Goal: Use online tool/utility: Utilize a website feature to perform a specific function

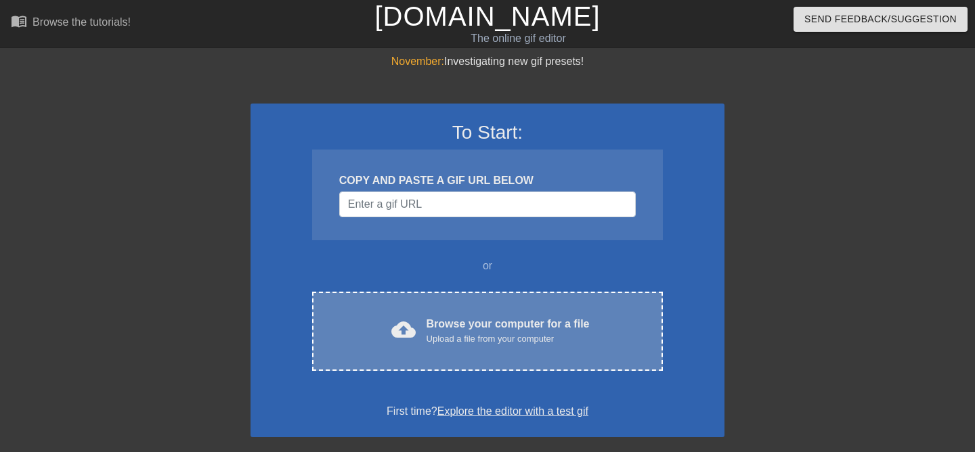
click at [397, 328] on span "cloud_upload" at bounding box center [403, 330] width 24 height 24
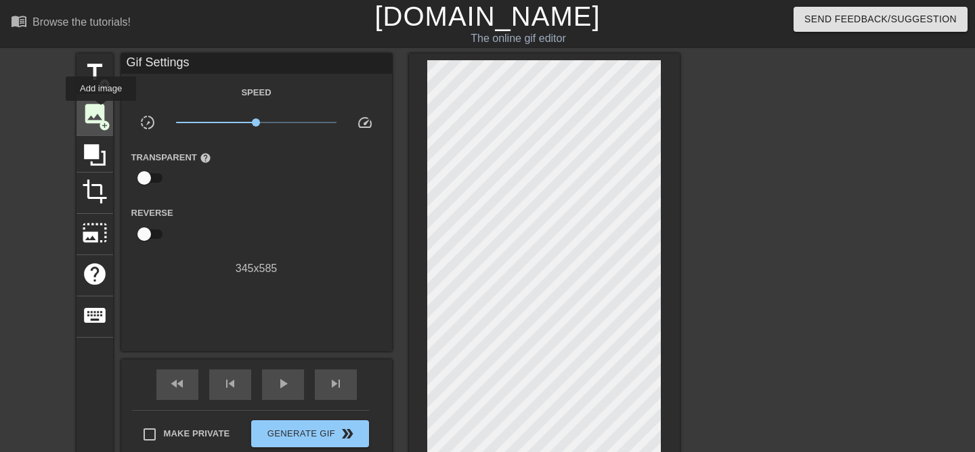
click at [102, 110] on span "image" at bounding box center [95, 114] width 26 height 26
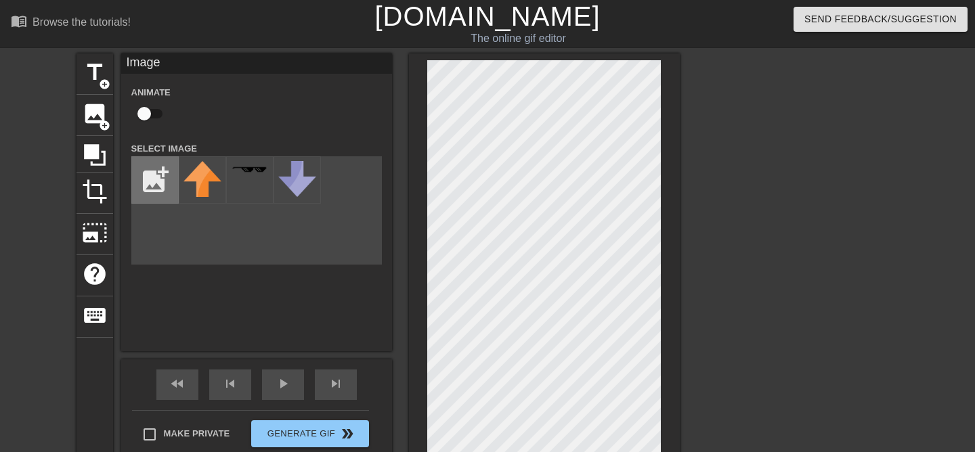
click at [159, 186] on input "file" at bounding box center [155, 180] width 46 height 46
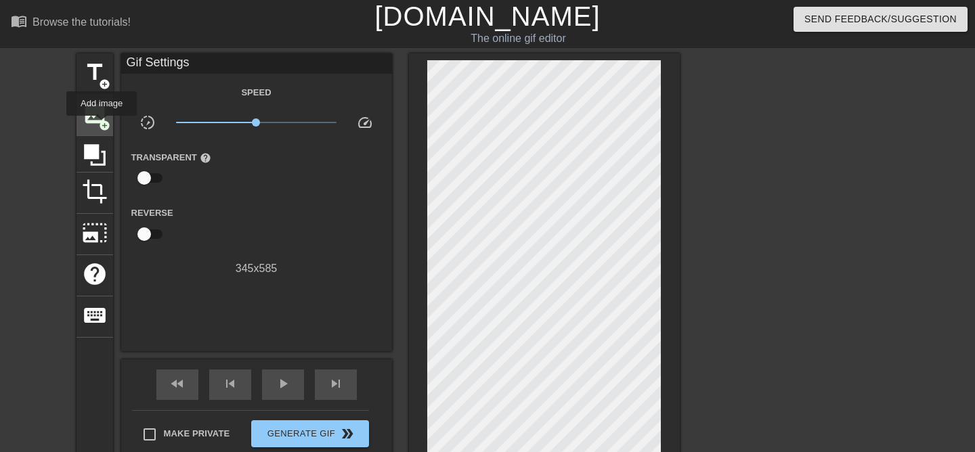
click at [102, 125] on span "add_circle" at bounding box center [105, 126] width 12 height 12
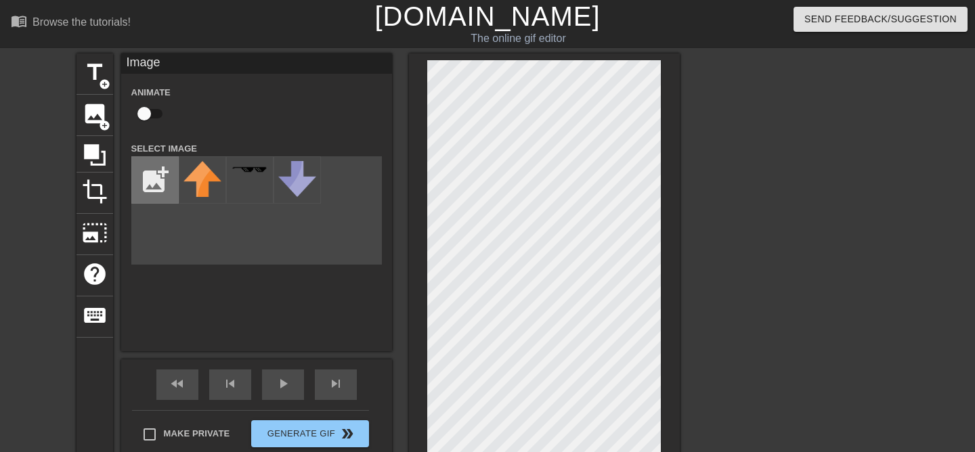
click at [150, 196] on input "file" at bounding box center [155, 180] width 46 height 46
click at [157, 188] on input "file" at bounding box center [155, 180] width 46 height 46
type input "C:\fakepath\semicircular-curved-thin-long-double-600nw-2442794171 copy.jpg"
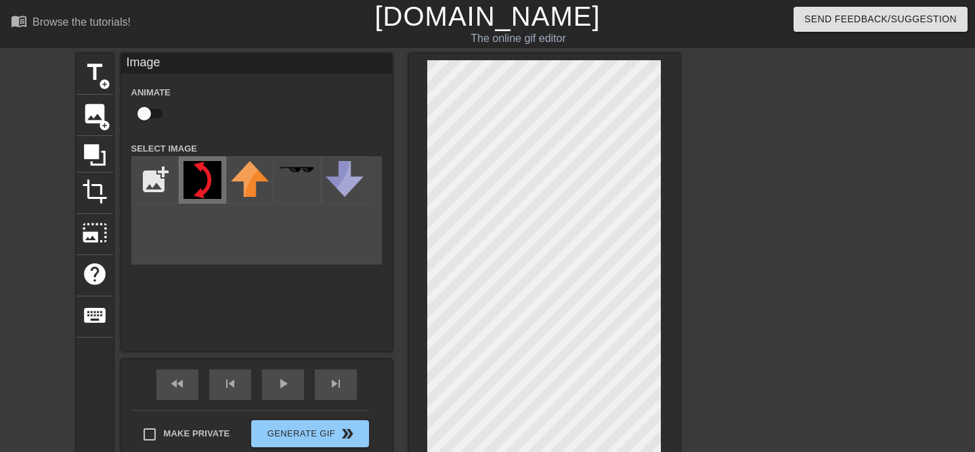
click at [206, 169] on img at bounding box center [203, 180] width 38 height 38
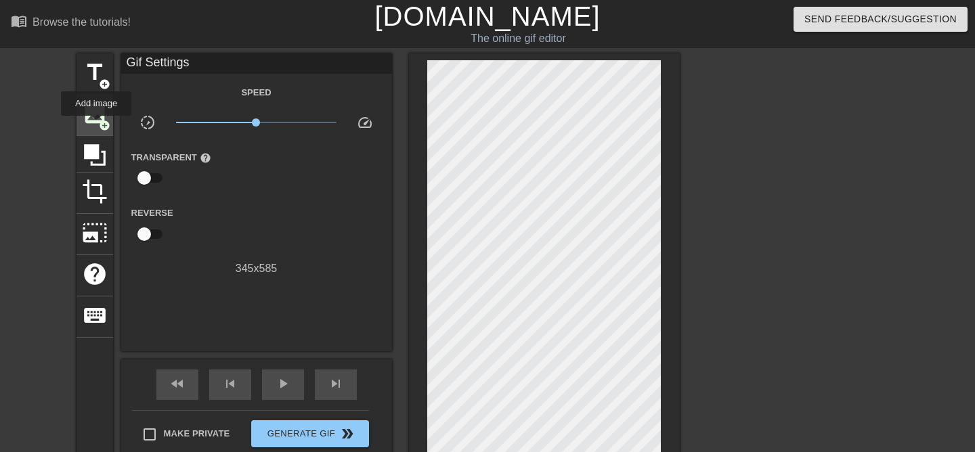
click at [97, 125] on span "image" at bounding box center [95, 114] width 26 height 26
click at [98, 122] on span "image" at bounding box center [95, 114] width 26 height 26
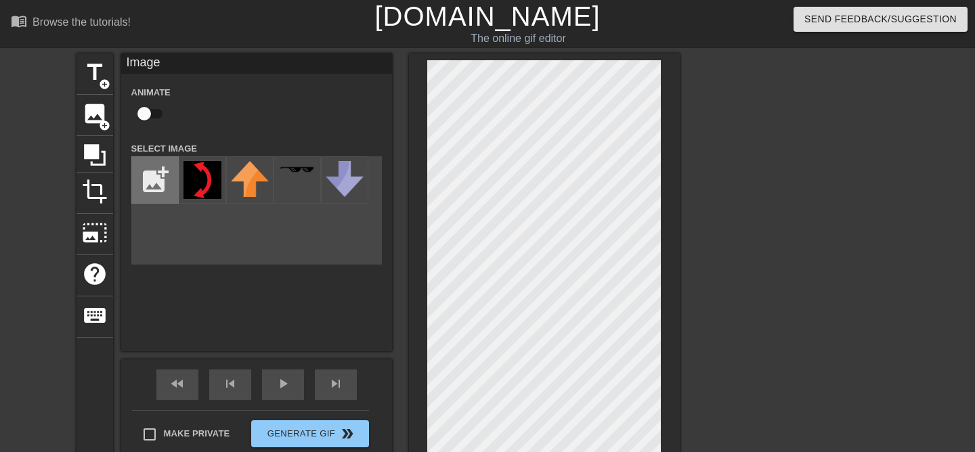
click at [146, 182] on input "file" at bounding box center [155, 180] width 46 height 46
type input "C:\fakepath\semicircular-curved-thin-long-double-600nw-2442794171 copy.png"
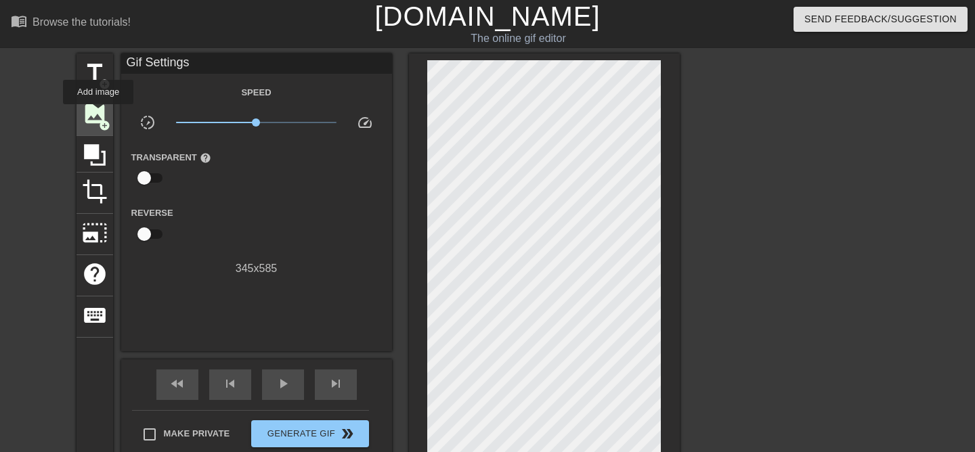
click at [100, 116] on span "image" at bounding box center [95, 114] width 26 height 26
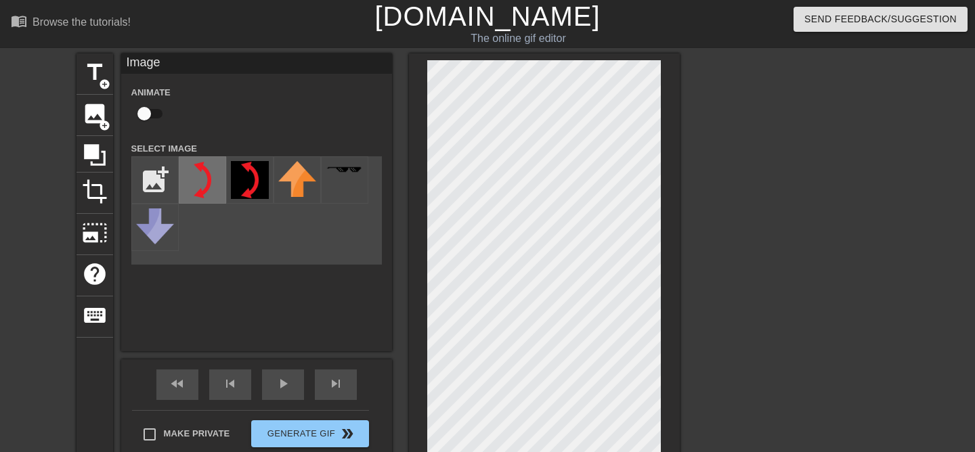
click at [196, 175] on img at bounding box center [203, 180] width 38 height 38
click at [160, 109] on input "checkbox" at bounding box center [144, 114] width 77 height 26
checkbox input "true"
click at [275, 381] on span "play_arrow" at bounding box center [283, 384] width 16 height 16
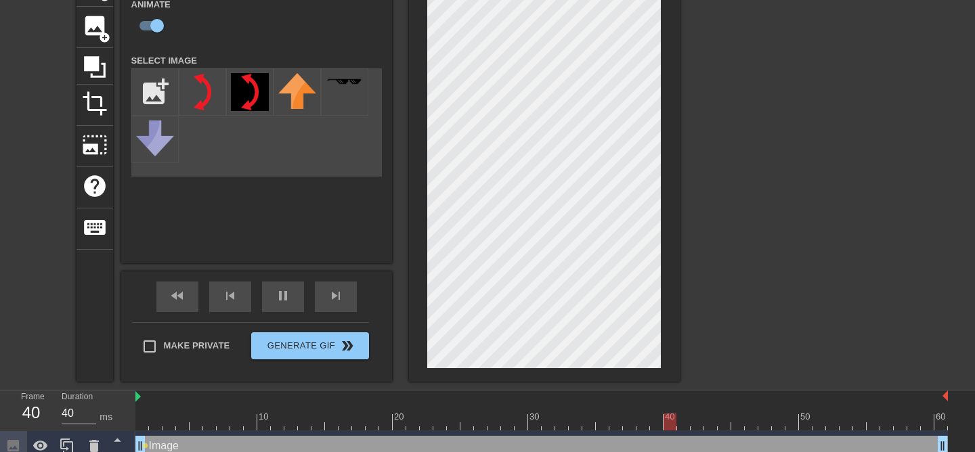
scroll to position [100, 0]
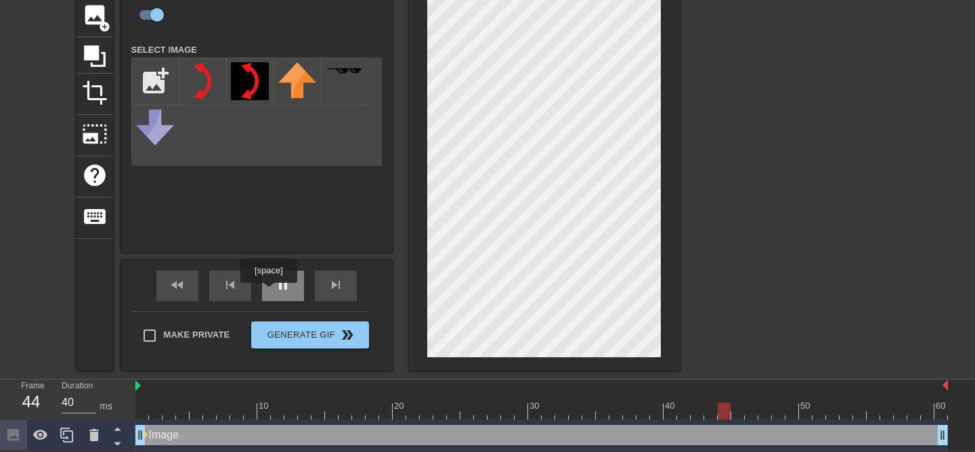
click at [270, 293] on div "pause" at bounding box center [283, 286] width 42 height 30
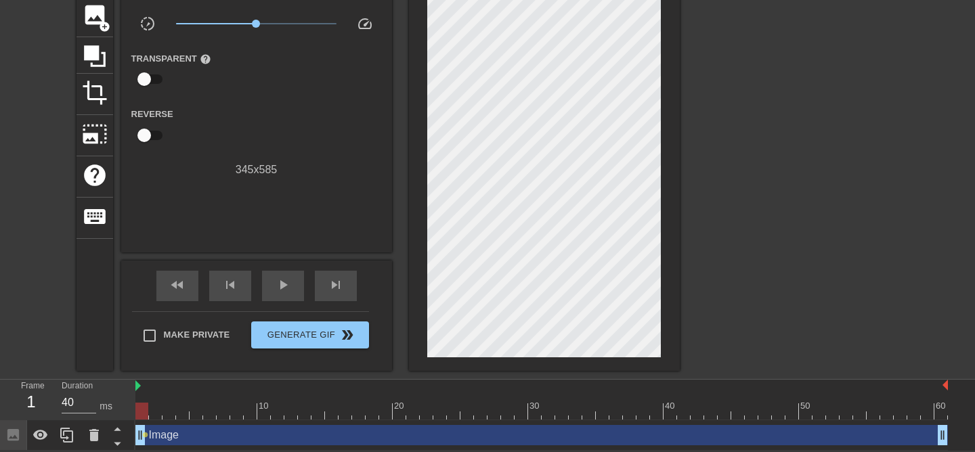
drag, startPoint x: 165, startPoint y: 412, endPoint x: 122, endPoint y: 412, distance: 43.3
click at [122, 412] on div "Frame 1 Duration 40 ms 10 20 30 40 50 60 Image drag_handle drag_handle lens" at bounding box center [487, 415] width 975 height 71
drag, startPoint x: 144, startPoint y: 404, endPoint x: 152, endPoint y: 402, distance: 8.4
click at [152, 403] on div at bounding box center [155, 411] width 13 height 17
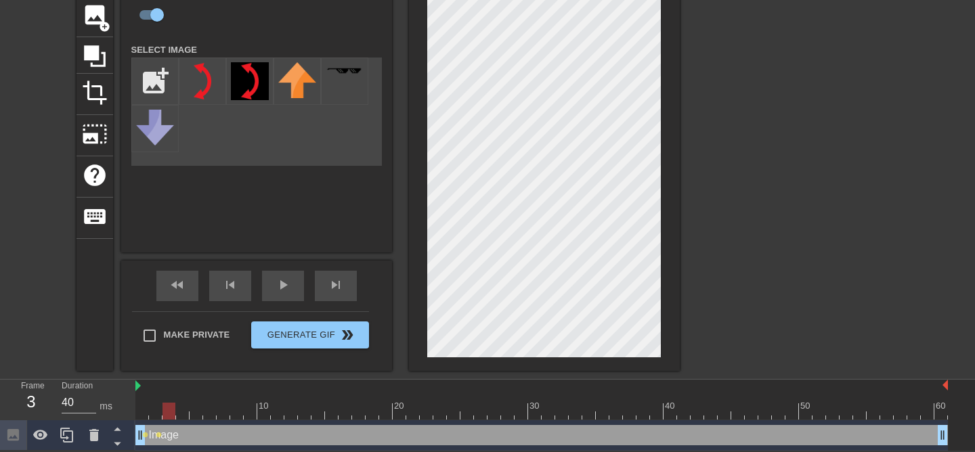
drag, startPoint x: 152, startPoint y: 412, endPoint x: 167, endPoint y: 412, distance: 14.2
click at [167, 412] on div at bounding box center [169, 411] width 13 height 17
drag, startPoint x: 168, startPoint y: 412, endPoint x: 178, endPoint y: 412, distance: 10.2
click at [178, 412] on div at bounding box center [182, 411] width 13 height 17
drag, startPoint x: 184, startPoint y: 410, endPoint x: 194, endPoint y: 412, distance: 10.4
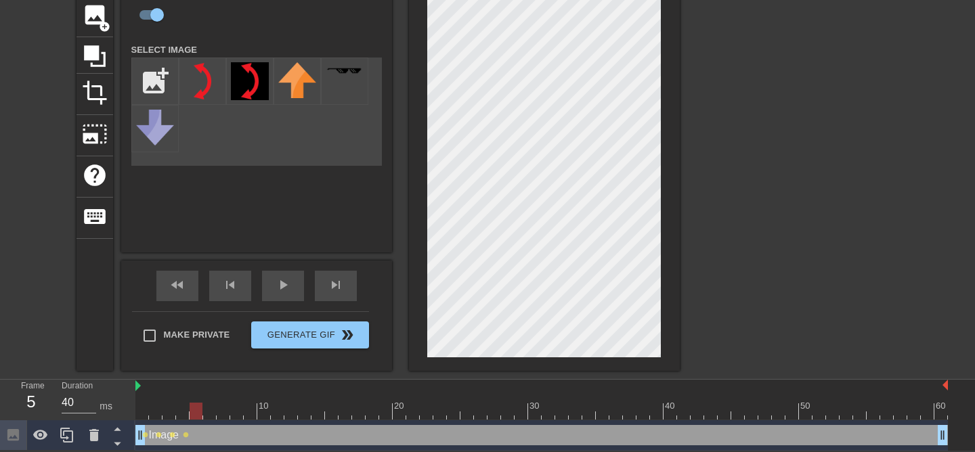
click at [194, 412] on div at bounding box center [196, 411] width 13 height 17
click at [188, 405] on div at bounding box center [182, 411] width 13 height 17
drag, startPoint x: 184, startPoint y: 406, endPoint x: 190, endPoint y: 408, distance: 6.9
click at [190, 408] on div at bounding box center [196, 411] width 13 height 17
drag, startPoint x: 194, startPoint y: 408, endPoint x: 203, endPoint y: 409, distance: 9.5
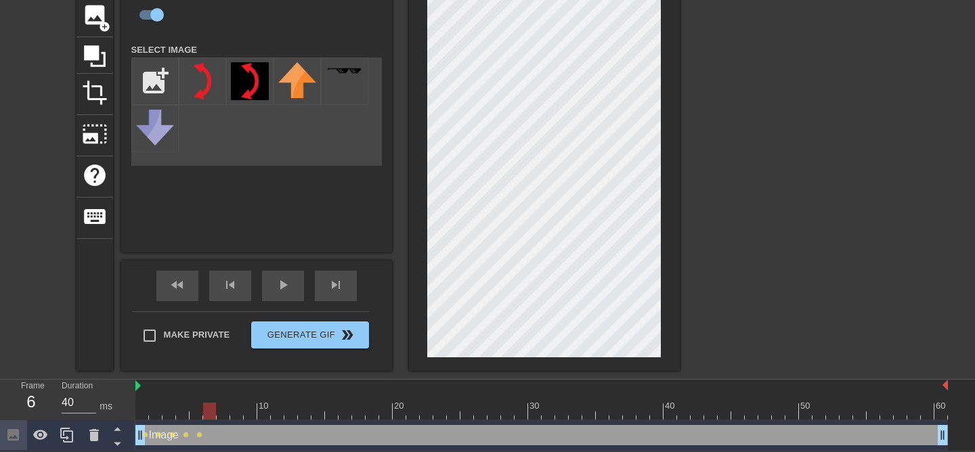
click at [203, 409] on div at bounding box center [209, 411] width 13 height 17
drag, startPoint x: 209, startPoint y: 411, endPoint x: 221, endPoint y: 411, distance: 12.9
click at [221, 411] on div at bounding box center [223, 411] width 13 height 17
drag, startPoint x: 224, startPoint y: 414, endPoint x: 233, endPoint y: 415, distance: 8.8
click at [233, 415] on div at bounding box center [236, 411] width 13 height 17
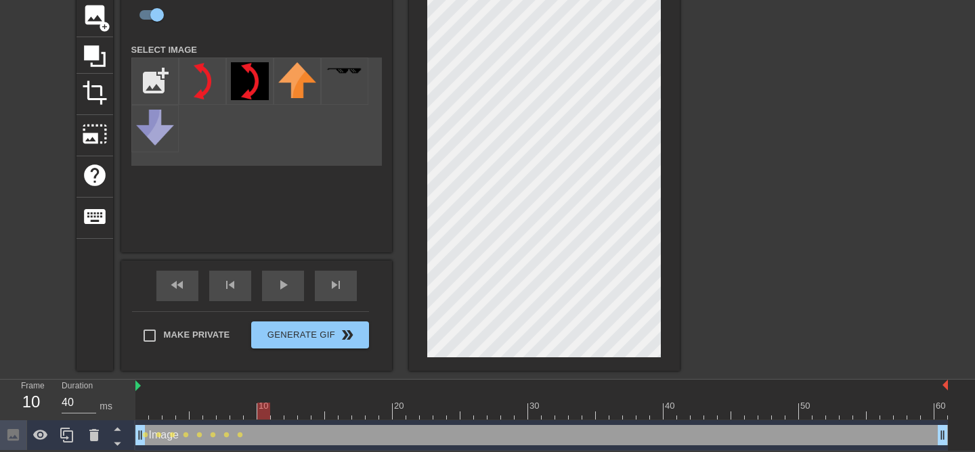
drag, startPoint x: 238, startPoint y: 410, endPoint x: 246, endPoint y: 412, distance: 7.7
click at [257, 412] on div at bounding box center [263, 411] width 13 height 17
drag, startPoint x: 250, startPoint y: 414, endPoint x: 259, endPoint y: 414, distance: 9.5
click at [259, 414] on div at bounding box center [263, 411] width 13 height 17
drag, startPoint x: 263, startPoint y: 412, endPoint x: 272, endPoint y: 412, distance: 9.5
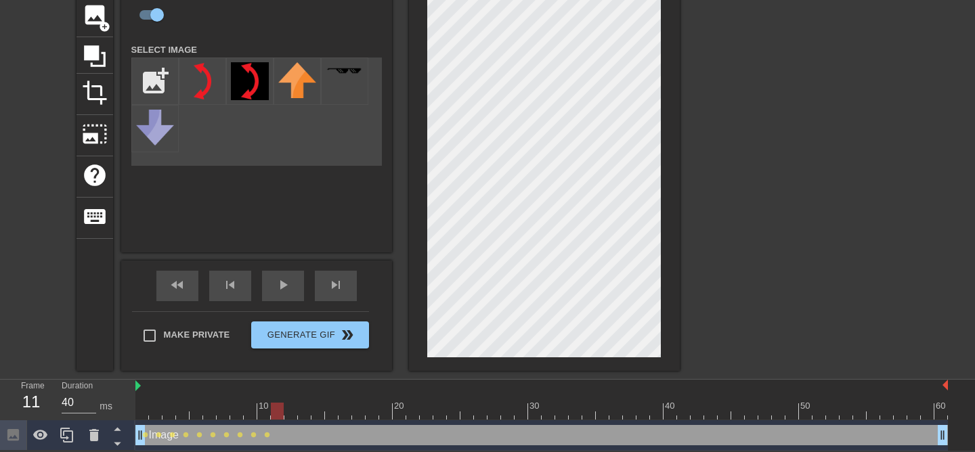
click at [272, 412] on div at bounding box center [277, 411] width 13 height 17
drag, startPoint x: 273, startPoint y: 407, endPoint x: 285, endPoint y: 408, distance: 12.2
click at [285, 408] on div at bounding box center [290, 411] width 13 height 17
drag, startPoint x: 294, startPoint y: 408, endPoint x: 304, endPoint y: 409, distance: 10.2
click at [304, 409] on div at bounding box center [304, 411] width 13 height 17
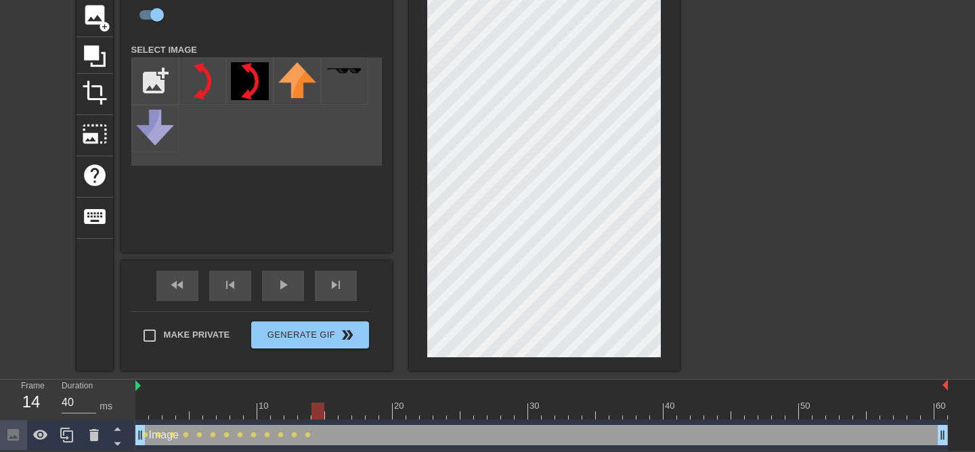
drag, startPoint x: 303, startPoint y: 410, endPoint x: 314, endPoint y: 411, distance: 10.9
click at [314, 411] on div at bounding box center [318, 411] width 13 height 17
drag, startPoint x: 322, startPoint y: 404, endPoint x: 331, endPoint y: 404, distance: 9.5
click at [331, 404] on div at bounding box center [331, 411] width 13 height 17
drag, startPoint x: 332, startPoint y: 409, endPoint x: 347, endPoint y: 410, distance: 15.6
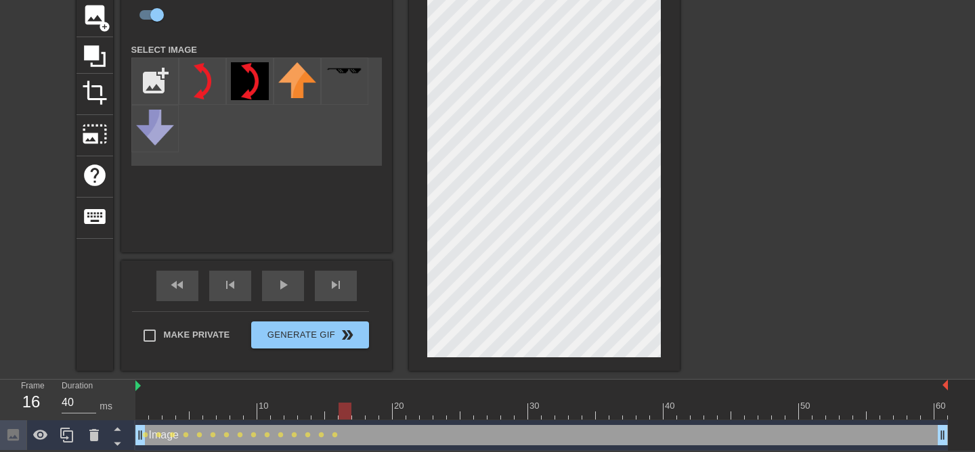
click at [347, 410] on div at bounding box center [345, 411] width 13 height 17
drag, startPoint x: 346, startPoint y: 406, endPoint x: 354, endPoint y: 406, distance: 8.1
click at [366, 406] on div at bounding box center [372, 411] width 13 height 17
drag, startPoint x: 358, startPoint y: 411, endPoint x: 368, endPoint y: 413, distance: 10.4
click at [368, 413] on div at bounding box center [372, 411] width 13 height 17
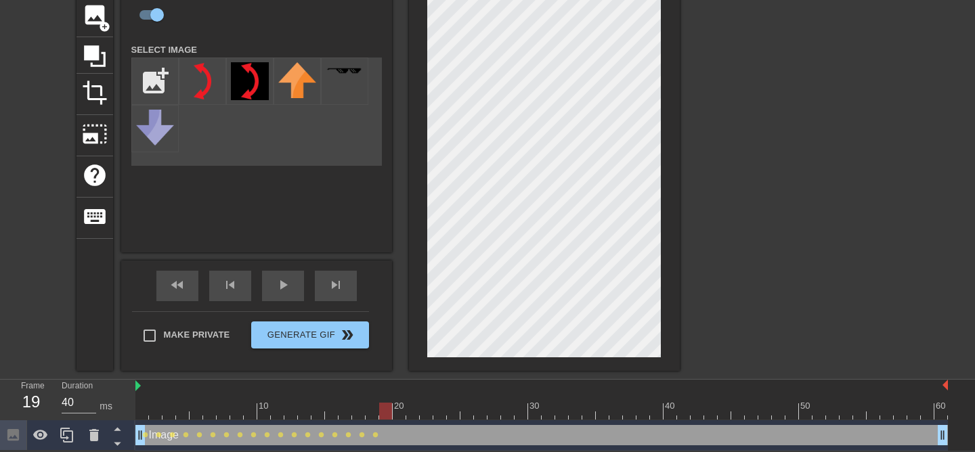
drag, startPoint x: 373, startPoint y: 410, endPoint x: 381, endPoint y: 410, distance: 7.4
click at [381, 410] on div at bounding box center [385, 411] width 13 height 17
click at [394, 409] on div at bounding box center [541, 411] width 813 height 17
click at [406, 407] on div at bounding box center [412, 411] width 13 height 17
click at [430, 404] on div at bounding box center [541, 411] width 813 height 17
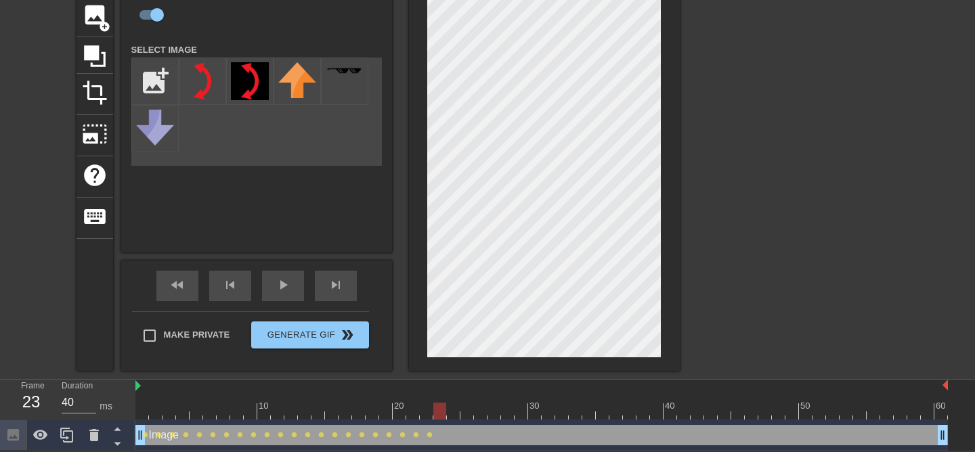
click at [437, 414] on div at bounding box center [541, 411] width 813 height 17
click at [451, 417] on div at bounding box center [541, 411] width 813 height 17
click at [470, 421] on div "Image drag_handle drag_handle lens lens lens lens lens lens lens lens lens lens…" at bounding box center [541, 436] width 813 height 30
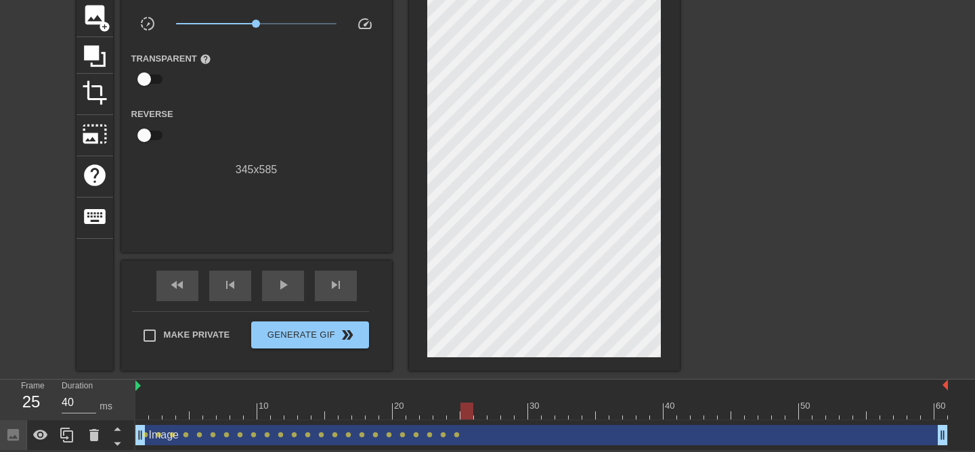
click at [468, 415] on div at bounding box center [541, 411] width 813 height 17
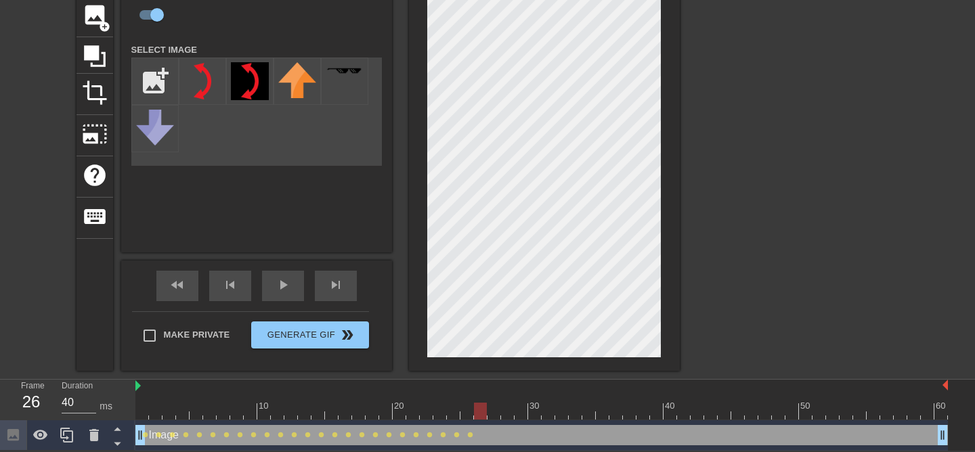
click at [480, 407] on div at bounding box center [541, 411] width 813 height 17
click at [492, 412] on div at bounding box center [541, 411] width 813 height 17
click at [508, 419] on div at bounding box center [541, 411] width 813 height 17
click at [521, 410] on div at bounding box center [541, 411] width 813 height 17
click at [538, 412] on div at bounding box center [541, 411] width 813 height 17
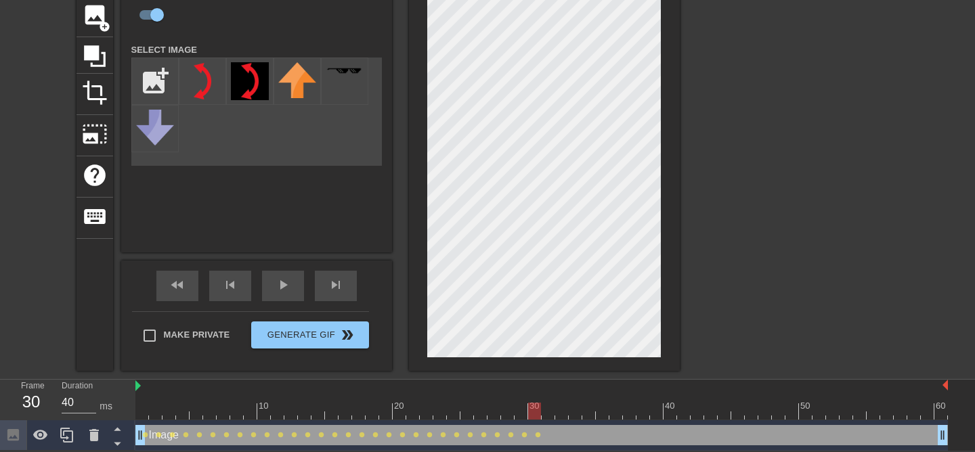
click at [549, 411] on div at bounding box center [541, 411] width 813 height 17
click at [565, 412] on div at bounding box center [541, 411] width 813 height 17
click at [576, 412] on div at bounding box center [541, 411] width 813 height 17
click at [590, 408] on div at bounding box center [541, 411] width 813 height 17
click at [599, 405] on div at bounding box center [541, 411] width 813 height 17
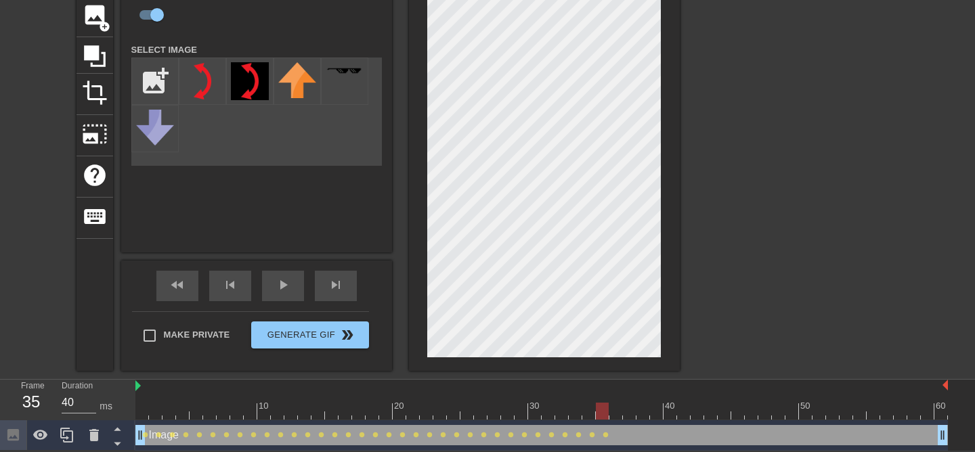
click at [616, 419] on div "10 20 30 40 50 60" at bounding box center [541, 400] width 813 height 41
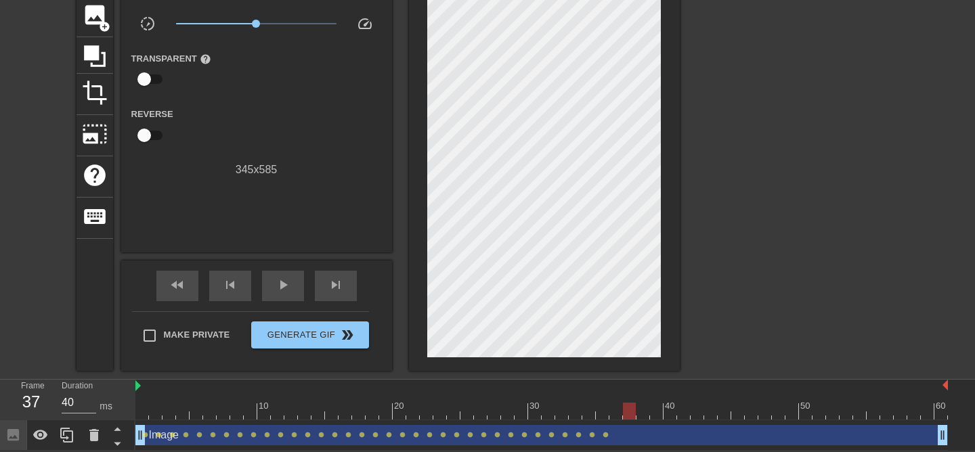
click at [626, 410] on div at bounding box center [541, 411] width 813 height 17
click at [618, 412] on div at bounding box center [541, 411] width 813 height 17
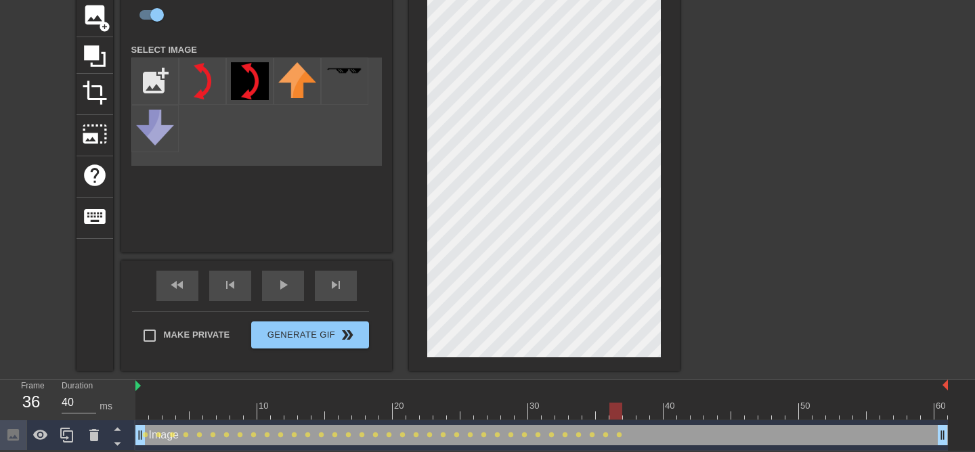
click at [634, 413] on div at bounding box center [541, 411] width 813 height 17
click at [643, 410] on div at bounding box center [541, 411] width 813 height 17
click at [658, 423] on div "Image drag_handle drag_handle lens lens lens lens lens lens lens lens lens lens…" at bounding box center [541, 436] width 813 height 30
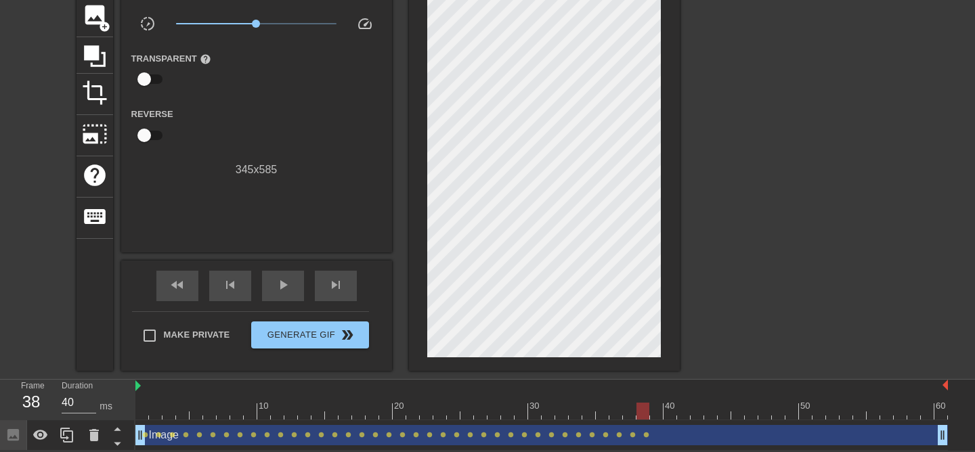
click at [654, 413] on div at bounding box center [541, 411] width 813 height 17
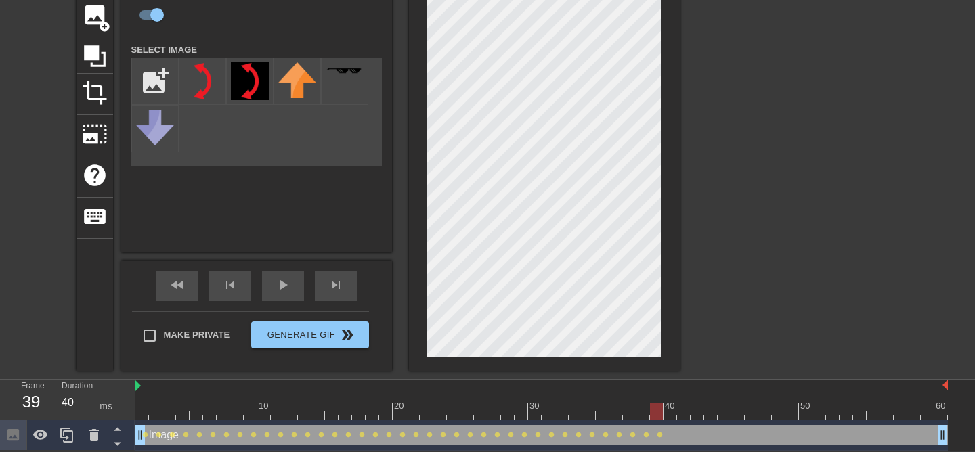
click at [673, 416] on div at bounding box center [541, 411] width 813 height 17
click at [682, 414] on div at bounding box center [541, 411] width 813 height 17
click at [695, 407] on div at bounding box center [541, 411] width 813 height 17
click at [712, 410] on div at bounding box center [541, 411] width 813 height 17
click at [722, 421] on div "Image drag_handle drag_handle lens lens lens lens lens lens lens lens lens lens…" at bounding box center [541, 436] width 813 height 30
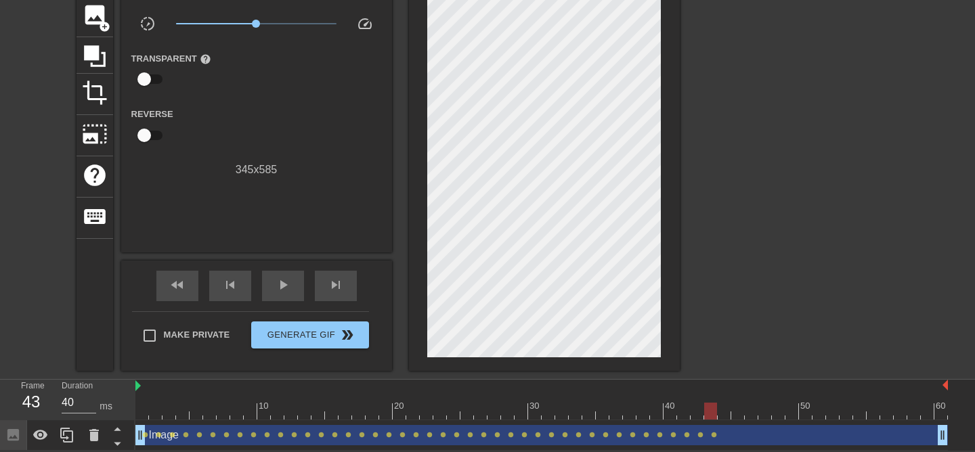
click at [721, 408] on div at bounding box center [541, 411] width 813 height 17
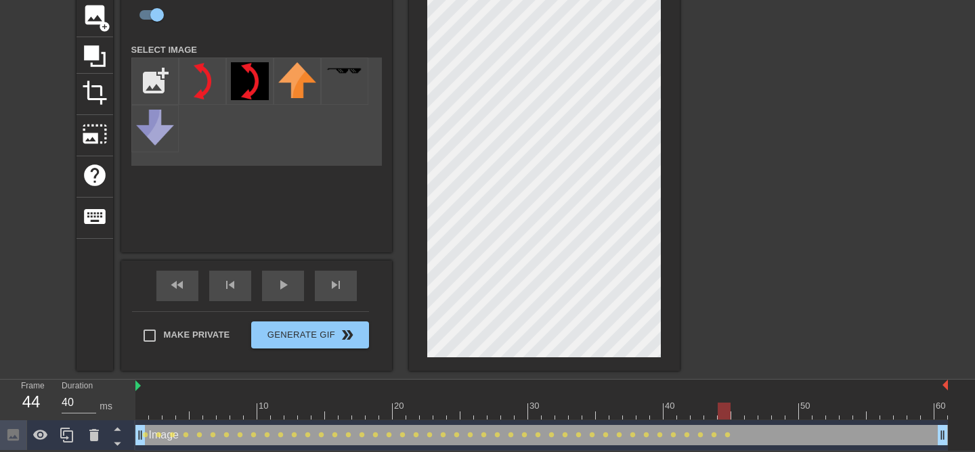
click at [738, 408] on div at bounding box center [541, 411] width 813 height 17
click at [751, 410] on div at bounding box center [541, 411] width 813 height 17
click at [764, 412] on div at bounding box center [541, 411] width 813 height 17
click at [776, 412] on div at bounding box center [541, 411] width 813 height 17
click at [790, 410] on div at bounding box center [541, 411] width 813 height 17
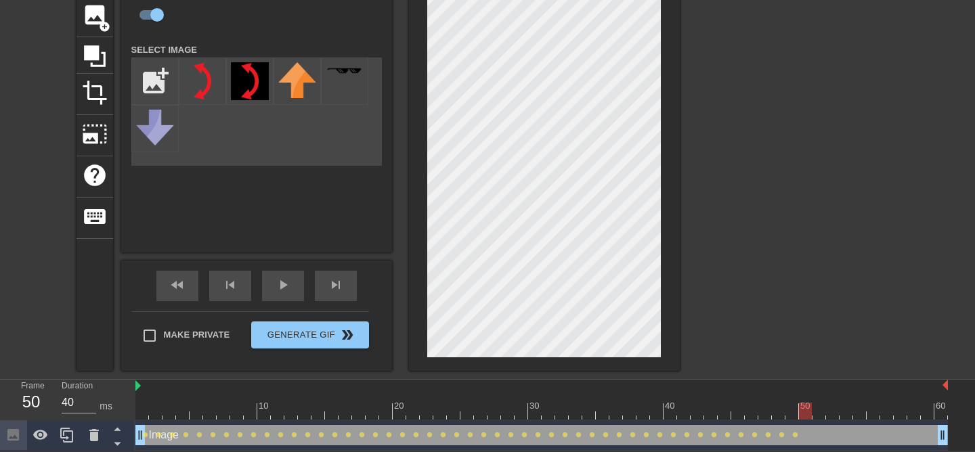
click at [807, 416] on div at bounding box center [541, 411] width 813 height 17
click at [819, 413] on div at bounding box center [541, 411] width 813 height 17
click at [831, 412] on div at bounding box center [541, 411] width 813 height 17
click at [844, 406] on div at bounding box center [541, 411] width 813 height 17
click at [855, 415] on div at bounding box center [541, 411] width 813 height 17
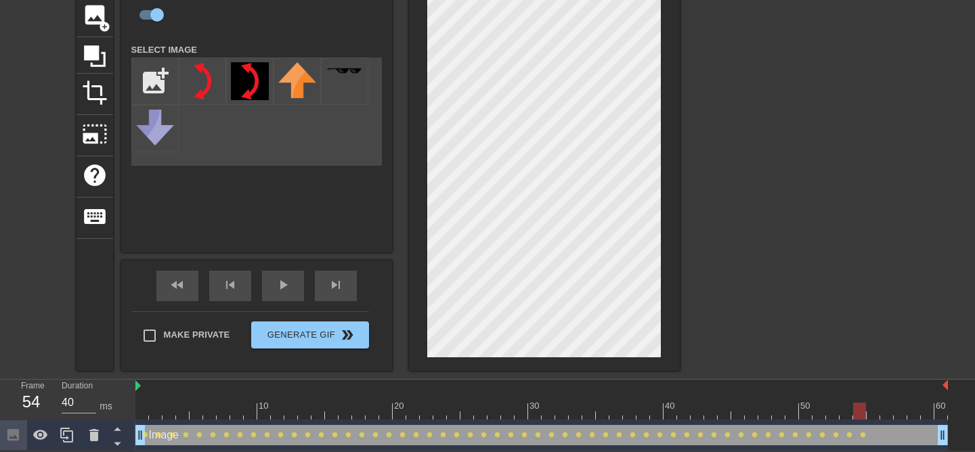
click at [876, 425] on div "Image drag_handle drag_handle" at bounding box center [541, 435] width 813 height 20
click at [876, 419] on div "10 20 30 40 50 60" at bounding box center [541, 400] width 813 height 41
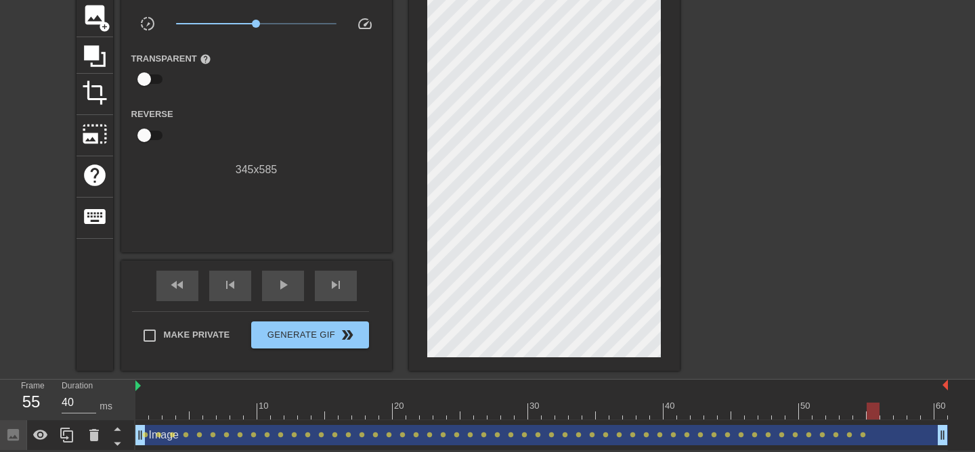
click at [871, 410] on div at bounding box center [541, 411] width 813 height 17
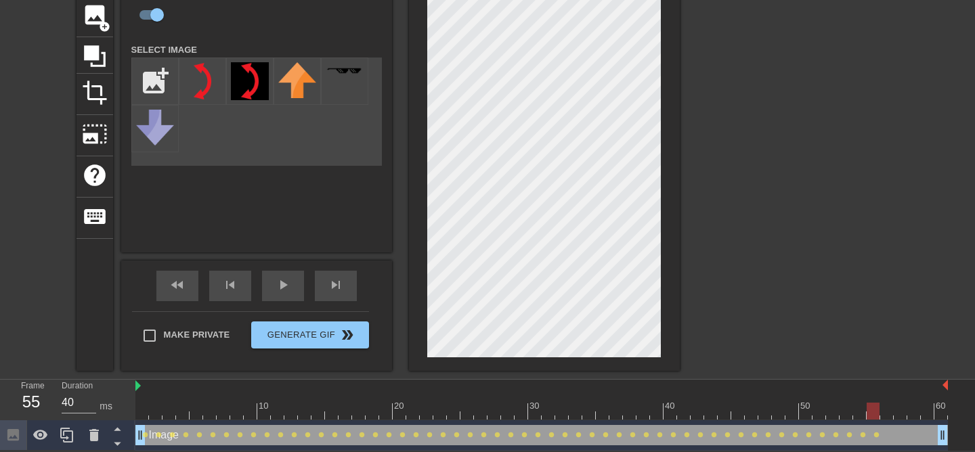
click at [889, 412] on div at bounding box center [541, 411] width 813 height 17
click at [899, 413] on div at bounding box center [541, 411] width 813 height 17
click at [916, 414] on div at bounding box center [541, 411] width 813 height 17
click at [930, 412] on div at bounding box center [541, 411] width 813 height 17
click at [939, 409] on div at bounding box center [541, 411] width 813 height 17
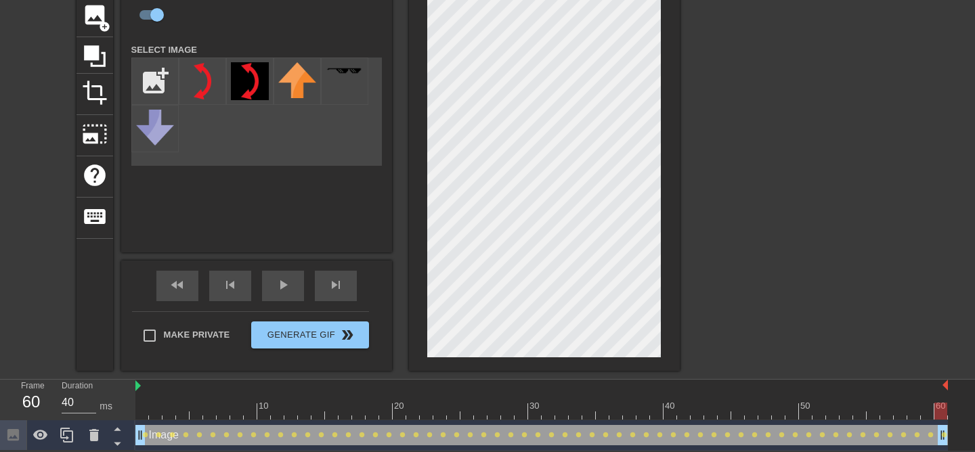
click at [137, 410] on div at bounding box center [541, 411] width 813 height 17
click at [286, 285] on span "play_arrow" at bounding box center [283, 285] width 16 height 16
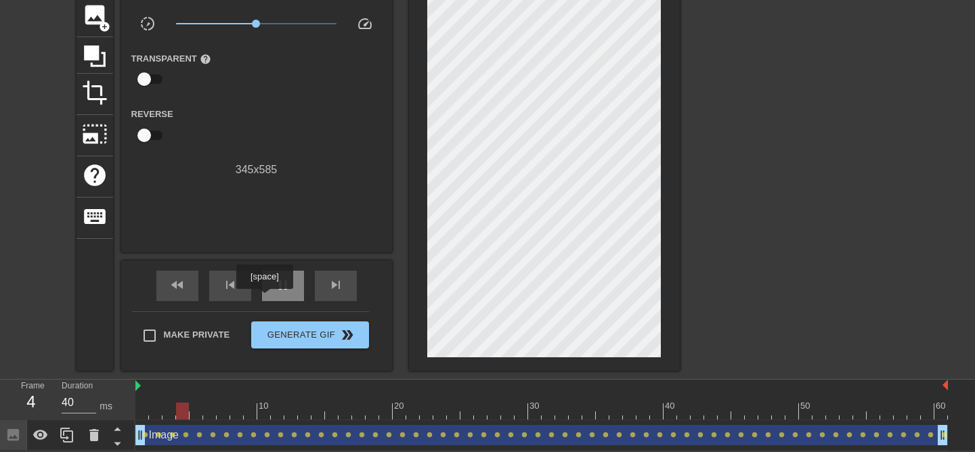
click at [276, 281] on span "pause" at bounding box center [283, 285] width 16 height 16
drag, startPoint x: 234, startPoint y: 410, endPoint x: 351, endPoint y: 433, distance: 119.5
click at [351, 433] on div "10 20 30 40 50 60 Image drag_handle drag_handle lens lens lens lens lens lens l…" at bounding box center [555, 415] width 840 height 71
click at [93, 3] on span "image" at bounding box center [95, 15] width 26 height 26
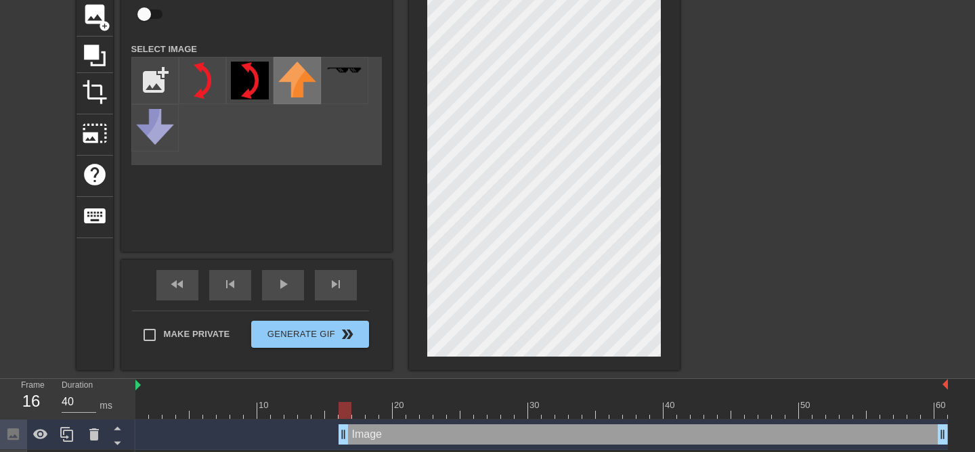
click at [284, 80] on img at bounding box center [297, 80] width 38 height 36
drag, startPoint x: 345, startPoint y: 413, endPoint x: 744, endPoint y: 481, distance: 404.0
click at [744, 452] on html "menu_book Browse the tutorials! [DOMAIN_NAME] The online gif editor Send Feedba…" at bounding box center [487, 190] width 975 height 580
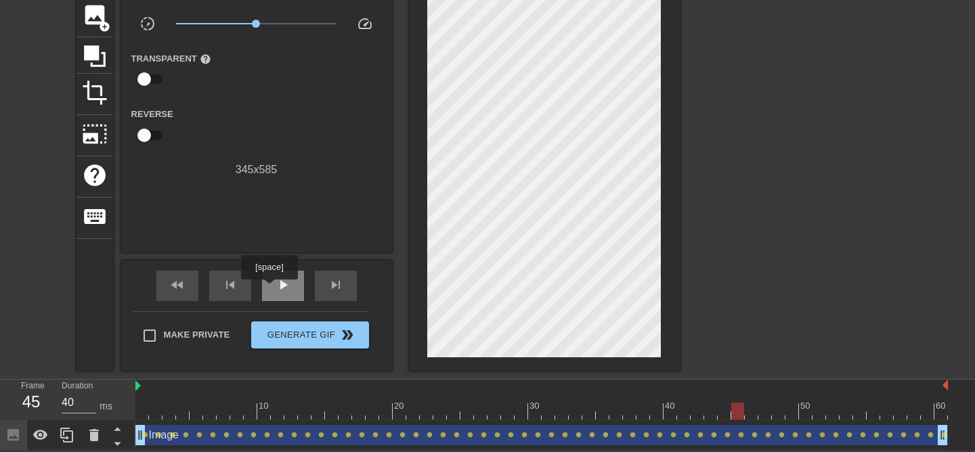
click at [271, 289] on div "play_arrow" at bounding box center [283, 286] width 42 height 30
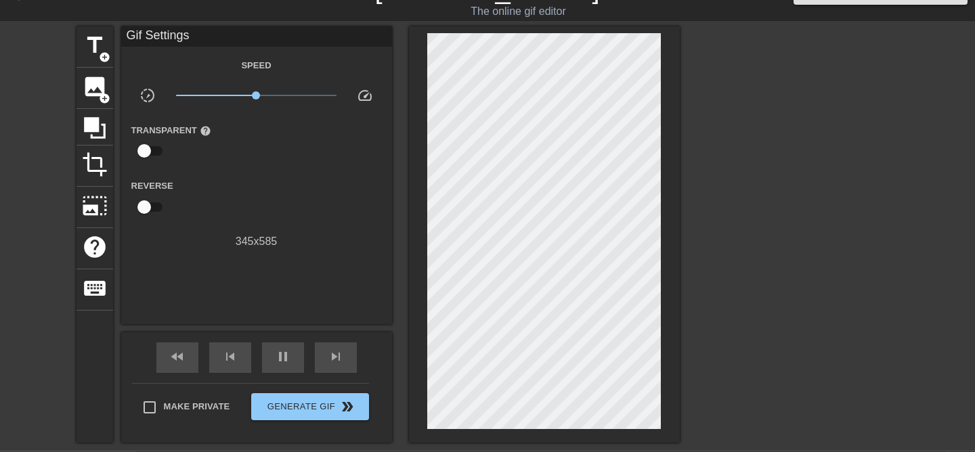
scroll to position [8, 0]
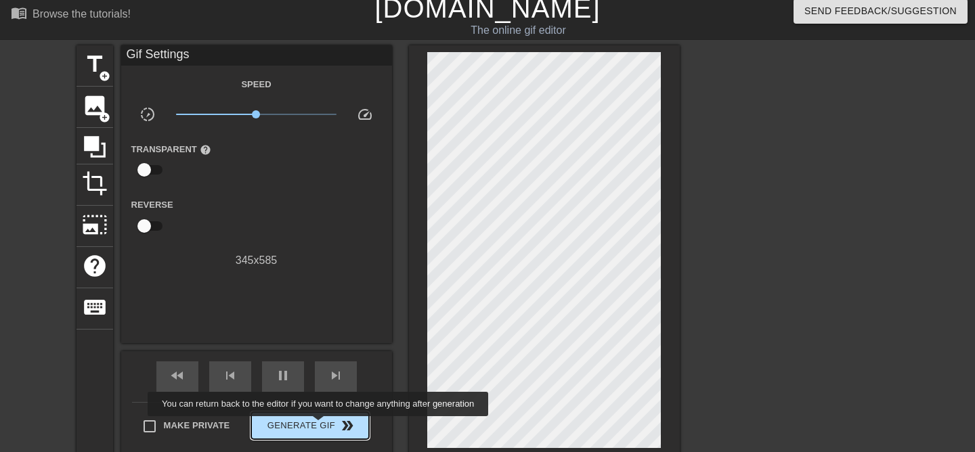
click at [324, 429] on span "Generate Gif double_arrow" at bounding box center [310, 426] width 106 height 16
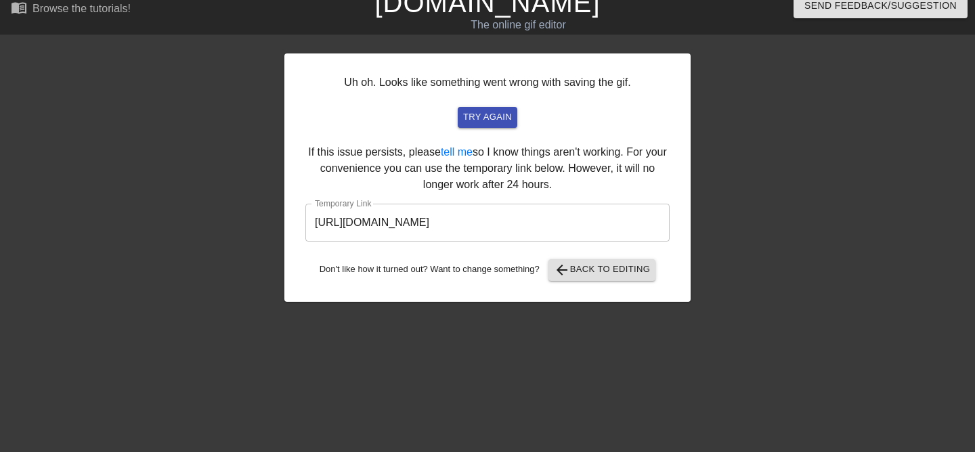
scroll to position [14, 0]
click at [490, 119] on span "try again" at bounding box center [487, 118] width 49 height 16
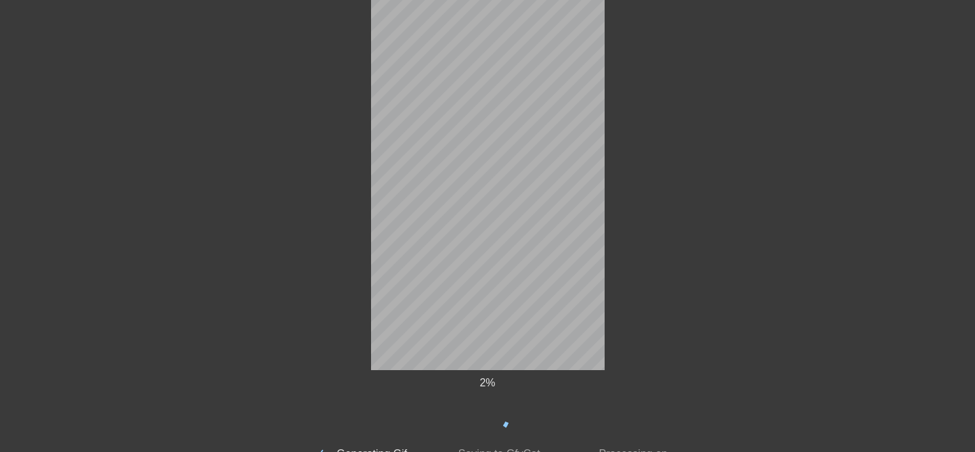
scroll to position [110, 0]
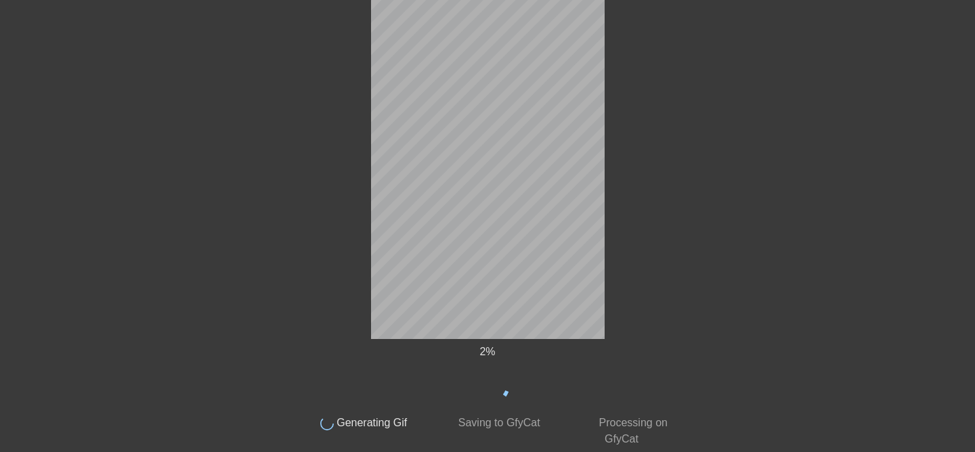
click at [259, 272] on div at bounding box center [178, 146] width 203 height 406
click at [358, 420] on span "Generating Gif" at bounding box center [371, 423] width 74 height 12
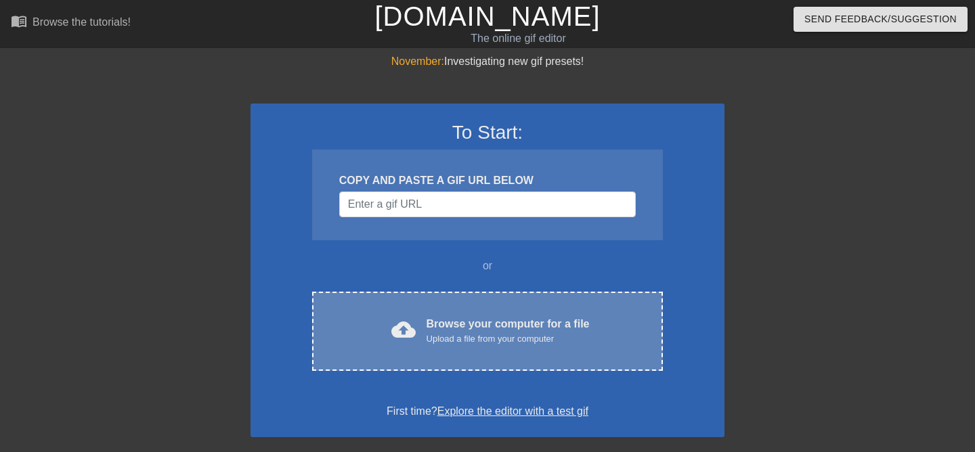
click at [433, 321] on div "Browse your computer for a file Upload a file from your computer" at bounding box center [508, 331] width 163 height 30
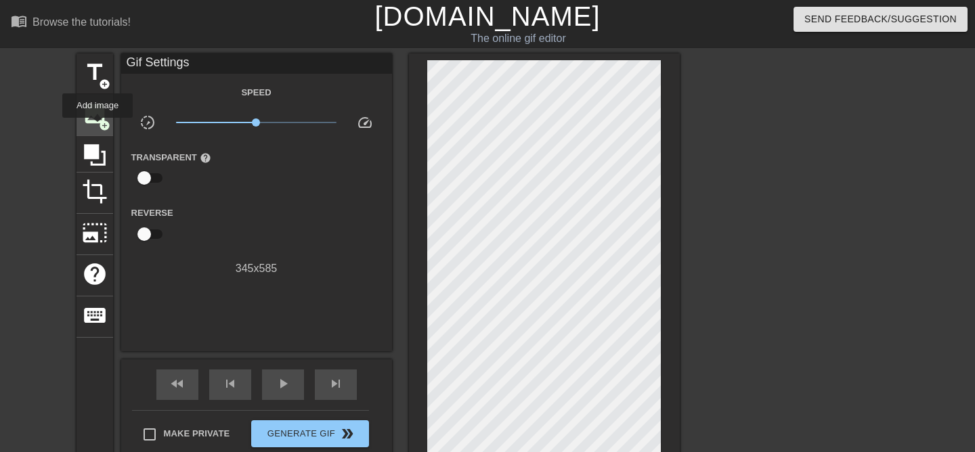
click at [99, 127] on span "add_circle" at bounding box center [105, 126] width 12 height 12
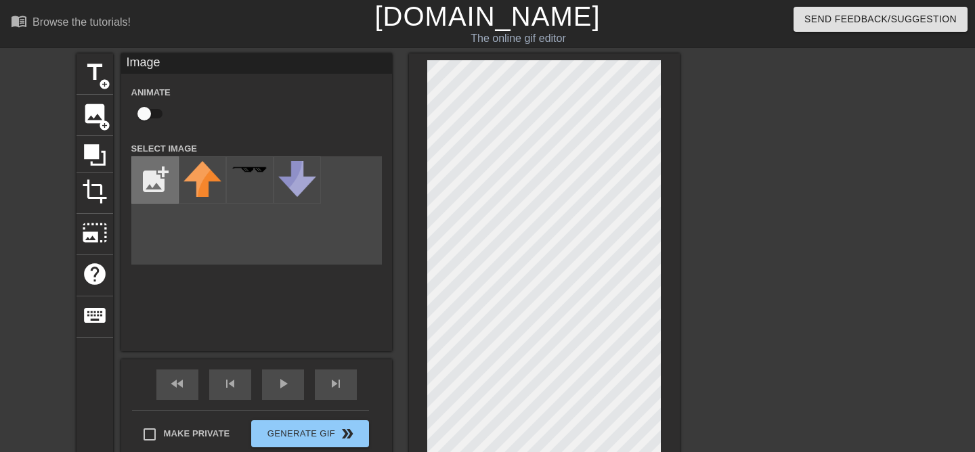
click at [151, 179] on input "file" at bounding box center [155, 180] width 46 height 46
type input "C:\fakepath\semicircular-curved-thin-long-double-600nw-2442794171 copy.png"
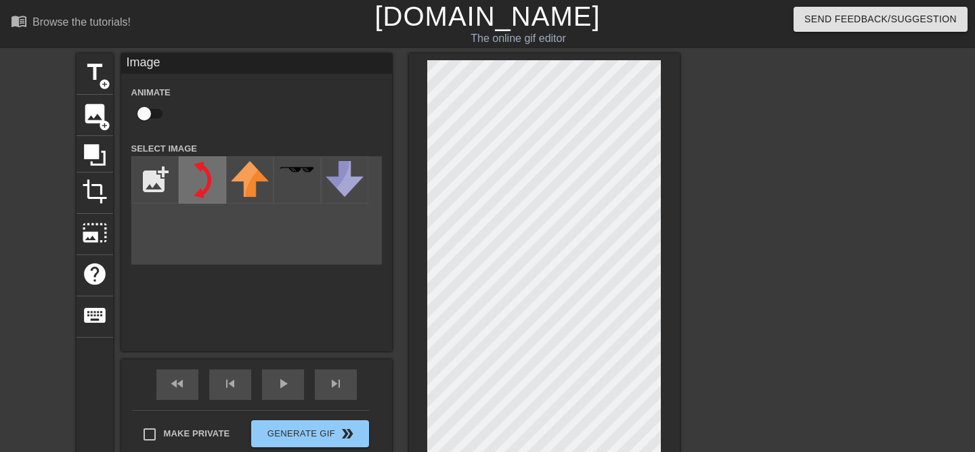
click at [189, 178] on img at bounding box center [203, 180] width 38 height 38
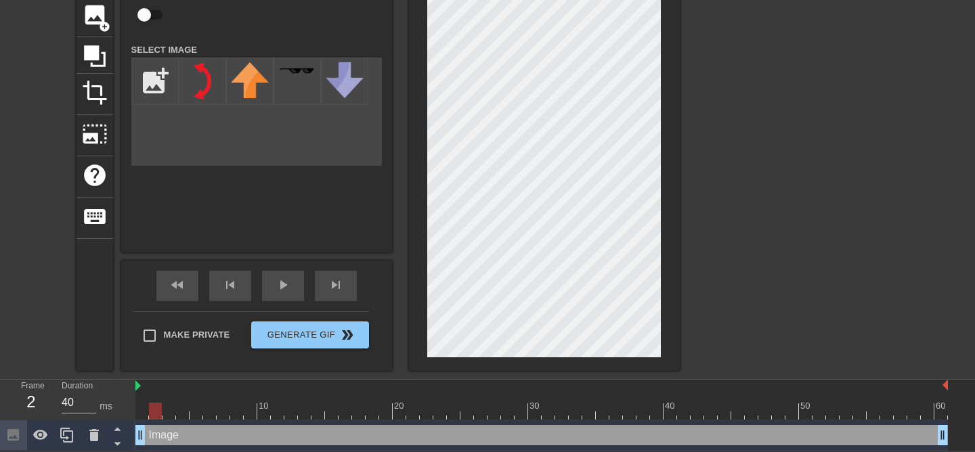
click at [154, 415] on div at bounding box center [541, 411] width 813 height 17
click at [166, 416] on div at bounding box center [541, 411] width 813 height 17
click at [182, 414] on div at bounding box center [541, 411] width 813 height 17
click at [198, 410] on div at bounding box center [541, 411] width 813 height 17
click at [211, 417] on div at bounding box center [541, 411] width 813 height 17
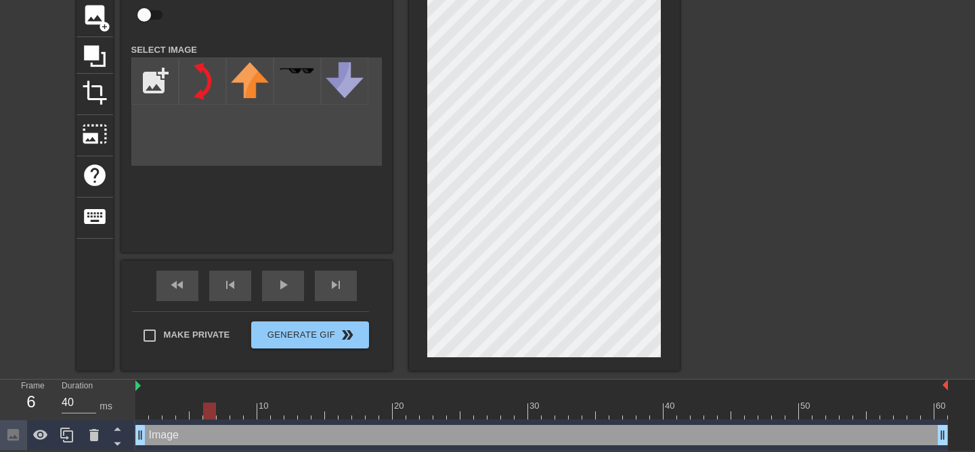
click at [223, 419] on div at bounding box center [541, 411] width 813 height 17
click at [234, 411] on div at bounding box center [541, 411] width 813 height 17
click at [250, 418] on div at bounding box center [541, 411] width 813 height 17
click at [268, 414] on div at bounding box center [541, 411] width 813 height 17
click at [284, 417] on div at bounding box center [541, 411] width 813 height 17
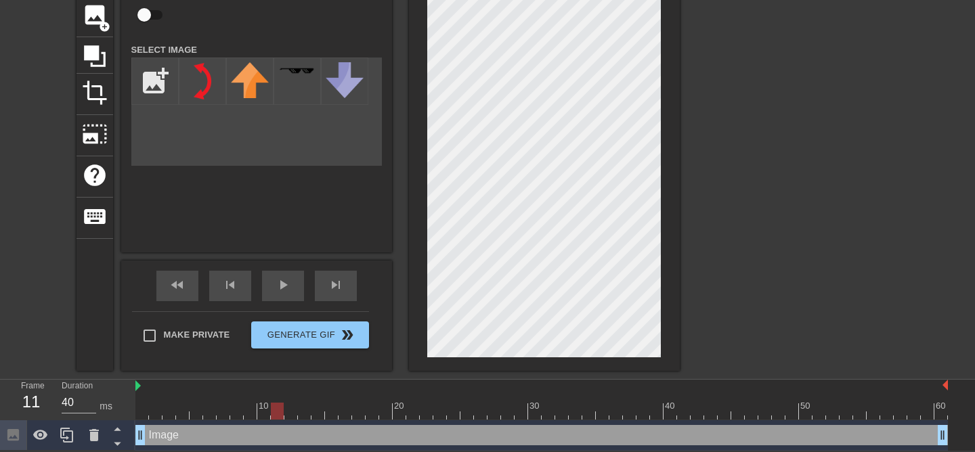
click at [298, 413] on div at bounding box center [541, 411] width 813 height 17
click at [293, 414] on div at bounding box center [541, 411] width 813 height 17
click at [302, 416] on div at bounding box center [541, 411] width 813 height 17
click at [314, 417] on div at bounding box center [541, 411] width 813 height 17
click at [332, 411] on div at bounding box center [541, 411] width 813 height 17
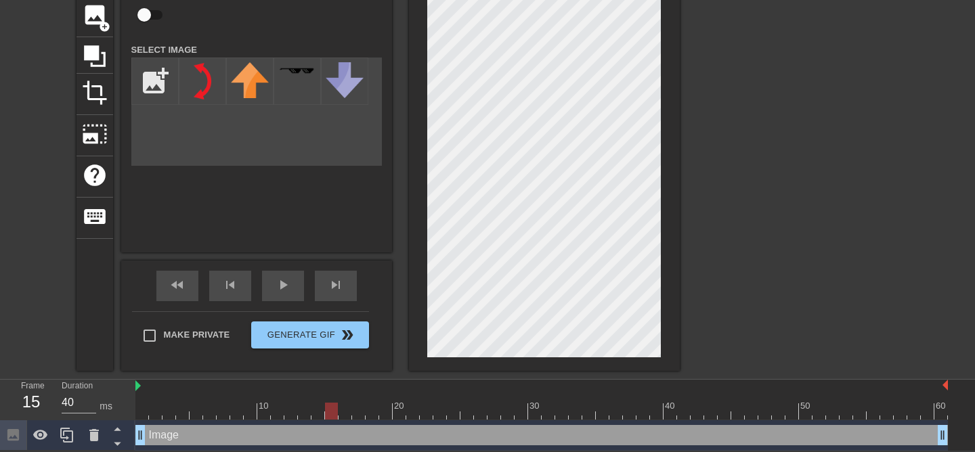
click at [346, 413] on div at bounding box center [541, 411] width 813 height 17
click at [358, 414] on div at bounding box center [541, 411] width 813 height 17
click at [370, 418] on div at bounding box center [541, 411] width 813 height 17
click at [387, 403] on div at bounding box center [541, 411] width 813 height 17
click at [404, 421] on div "Image drag_handle drag_handle" at bounding box center [541, 436] width 813 height 30
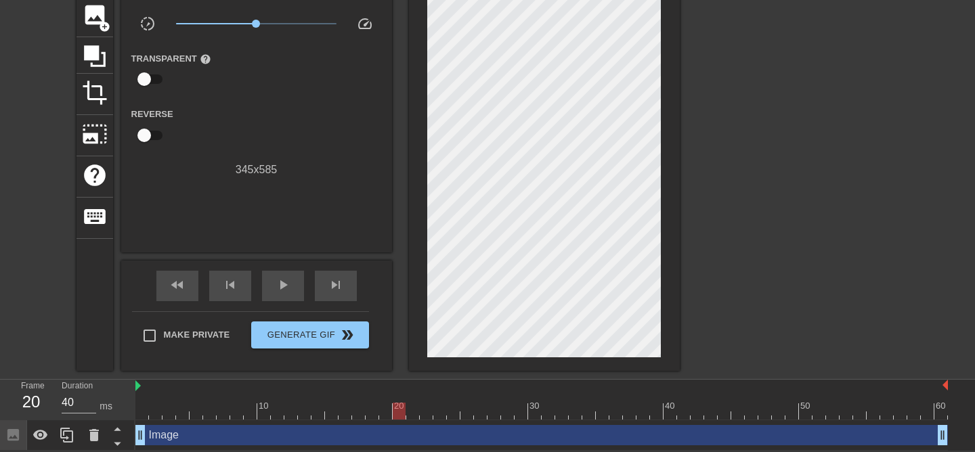
click at [398, 411] on div at bounding box center [541, 411] width 813 height 17
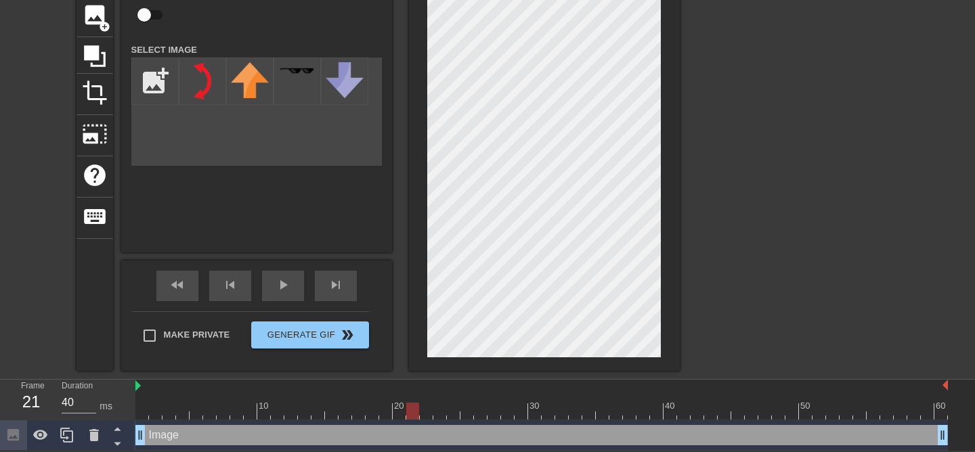
click at [411, 408] on div at bounding box center [541, 411] width 813 height 17
click at [427, 417] on div at bounding box center [541, 411] width 813 height 17
click at [440, 408] on div at bounding box center [541, 411] width 813 height 17
click at [457, 412] on div at bounding box center [541, 411] width 813 height 17
click at [468, 416] on div at bounding box center [541, 411] width 813 height 17
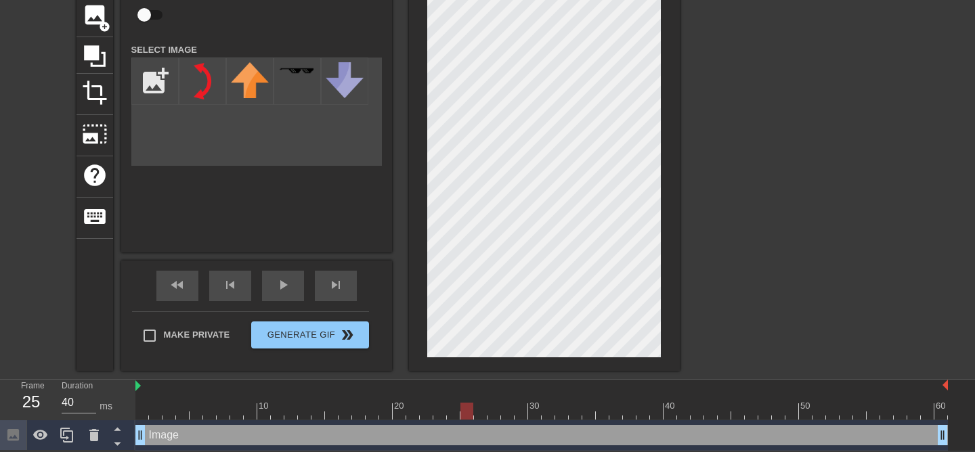
click at [481, 422] on div "Image drag_handle drag_handle" at bounding box center [541, 436] width 813 height 30
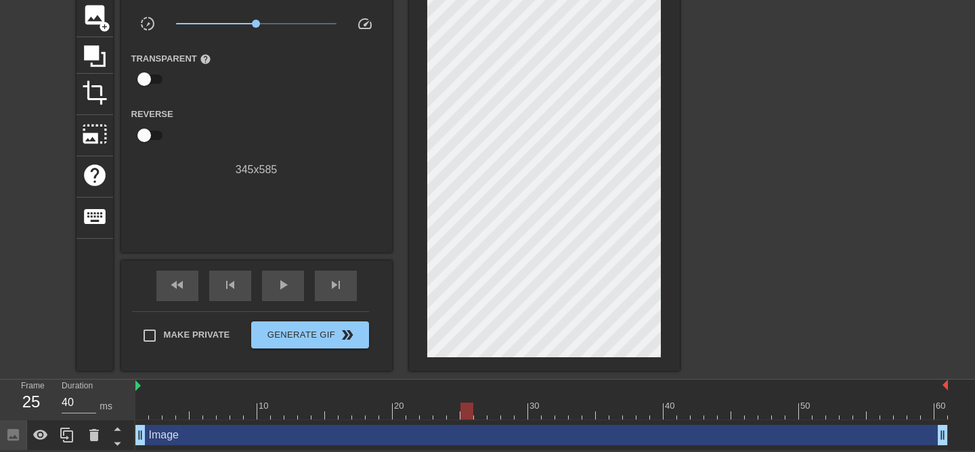
click at [480, 416] on div at bounding box center [541, 411] width 813 height 17
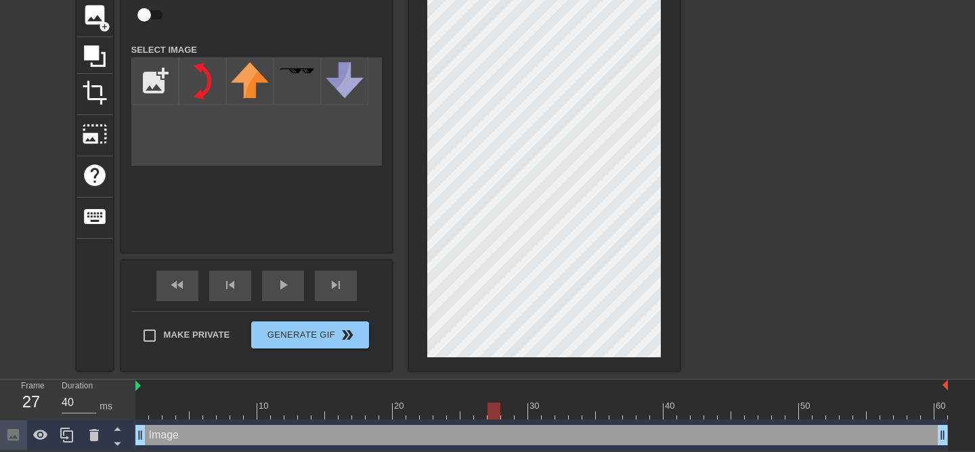
click at [494, 414] on div at bounding box center [541, 411] width 813 height 17
click at [505, 412] on div at bounding box center [541, 411] width 813 height 17
click at [523, 414] on div at bounding box center [541, 411] width 813 height 17
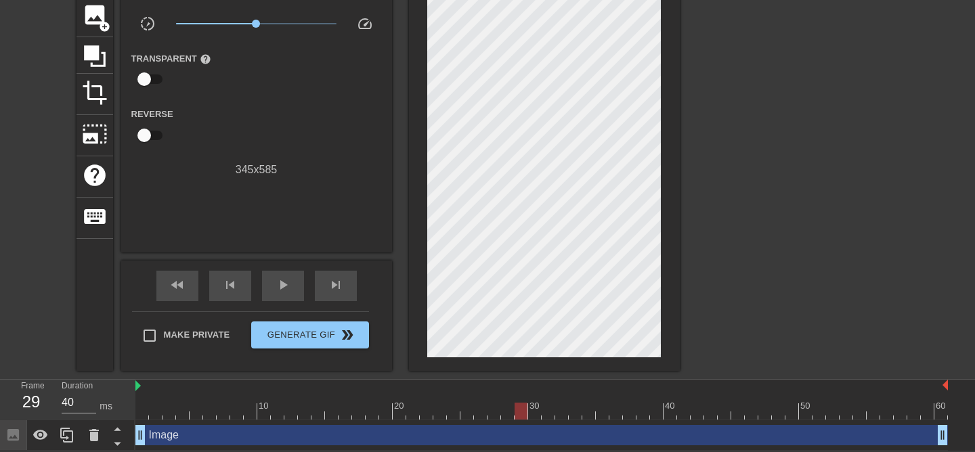
click at [537, 419] on div "10 20 30 40 50 60" at bounding box center [541, 400] width 813 height 41
click at [536, 403] on div at bounding box center [541, 411] width 813 height 17
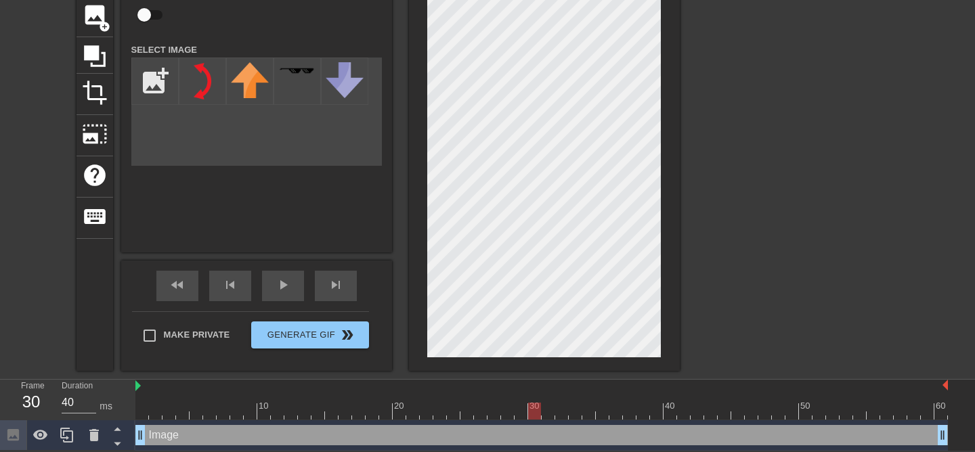
click at [549, 403] on div at bounding box center [541, 411] width 813 height 17
click at [561, 404] on div at bounding box center [541, 411] width 813 height 17
click at [576, 412] on div at bounding box center [541, 411] width 813 height 17
click at [590, 413] on div at bounding box center [541, 411] width 813 height 17
click at [599, 412] on div at bounding box center [541, 411] width 813 height 17
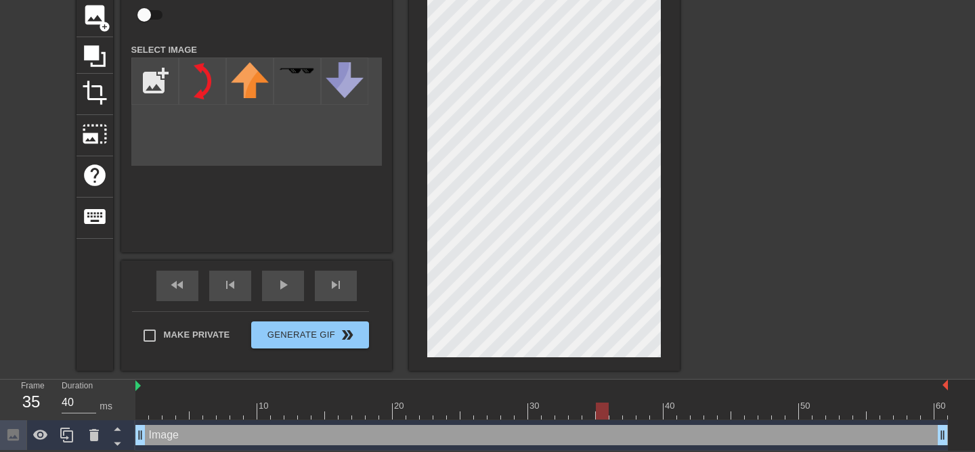
click at [616, 414] on div at bounding box center [541, 411] width 813 height 17
click at [631, 400] on div at bounding box center [630, 401] width 14 height 17
click at [643, 404] on div at bounding box center [541, 411] width 813 height 17
click at [661, 406] on div at bounding box center [541, 411] width 813 height 17
click at [673, 418] on div at bounding box center [541, 411] width 813 height 17
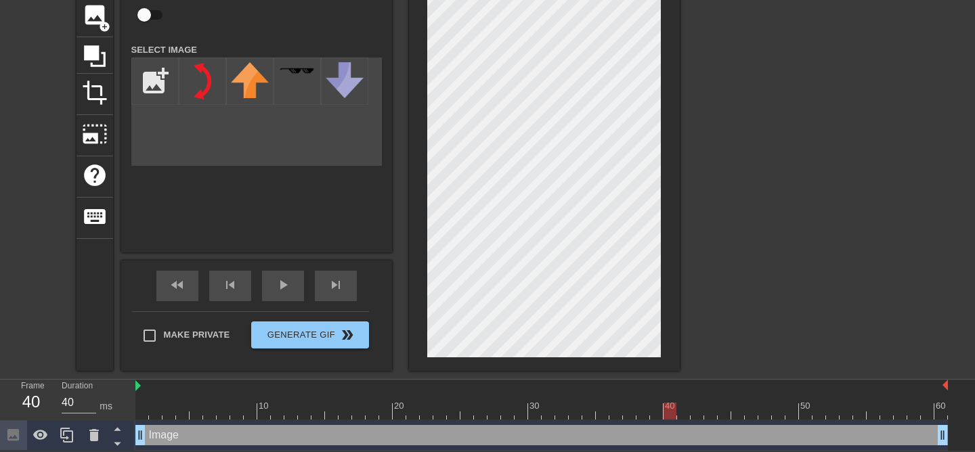
click at [683, 417] on div at bounding box center [541, 411] width 813 height 17
click at [698, 406] on div at bounding box center [541, 411] width 813 height 17
click at [715, 409] on div at bounding box center [541, 411] width 813 height 17
click at [721, 411] on div at bounding box center [541, 411] width 813 height 17
click at [737, 419] on div "10 20 30 40 50 60" at bounding box center [541, 400] width 813 height 41
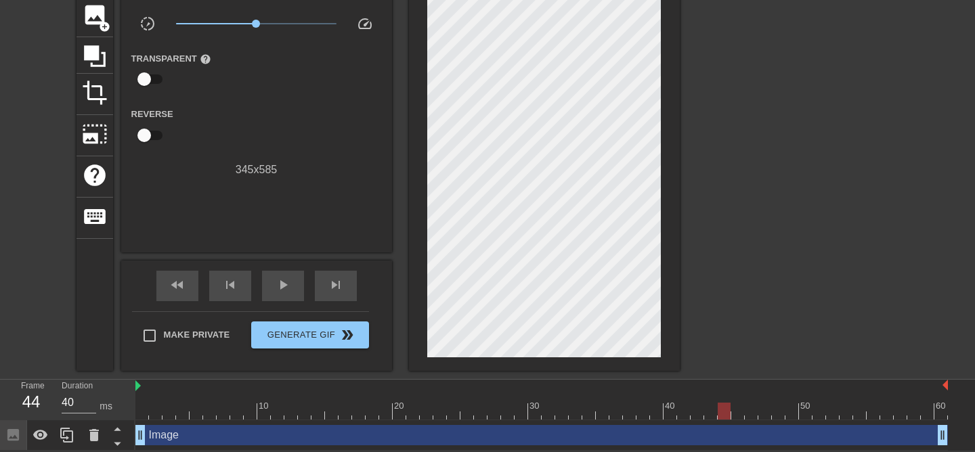
click at [737, 415] on div at bounding box center [541, 411] width 813 height 17
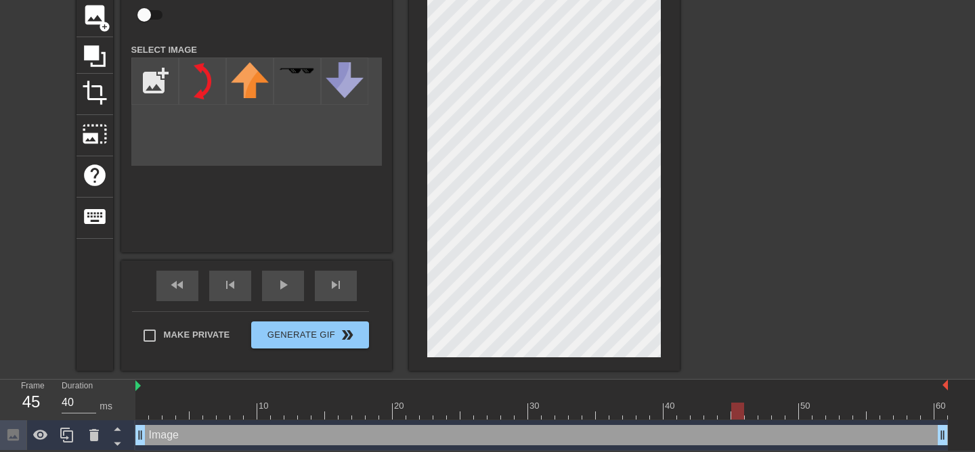
click at [752, 416] on div at bounding box center [541, 411] width 813 height 17
click at [762, 408] on div at bounding box center [541, 411] width 813 height 17
click at [785, 406] on div at bounding box center [541, 411] width 813 height 17
click at [794, 401] on div at bounding box center [793, 401] width 14 height 17
click at [805, 416] on div at bounding box center [541, 411] width 813 height 17
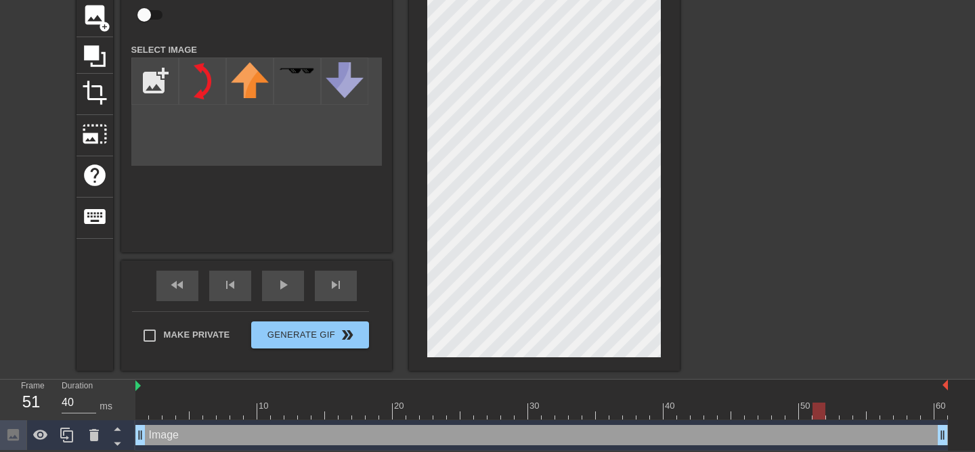
click at [813, 403] on div at bounding box center [541, 411] width 813 height 17
click at [835, 414] on div at bounding box center [541, 411] width 813 height 17
click at [848, 416] on div at bounding box center [541, 411] width 813 height 17
click at [857, 410] on div at bounding box center [541, 411] width 813 height 17
click at [877, 413] on div at bounding box center [541, 411] width 813 height 17
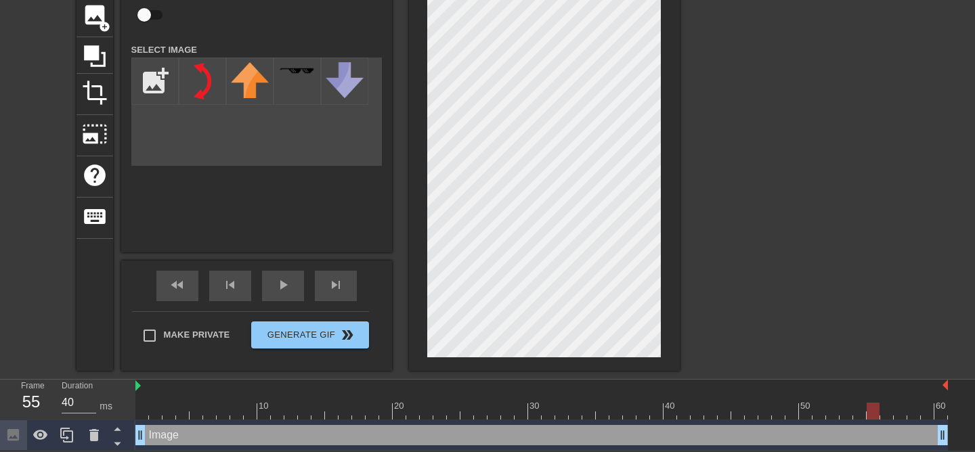
click at [887, 411] on div at bounding box center [541, 411] width 813 height 17
click at [899, 414] on div at bounding box center [541, 411] width 813 height 17
click at [919, 412] on div at bounding box center [541, 411] width 813 height 17
click at [925, 413] on div at bounding box center [541, 411] width 813 height 17
click at [943, 408] on div at bounding box center [541, 411] width 813 height 17
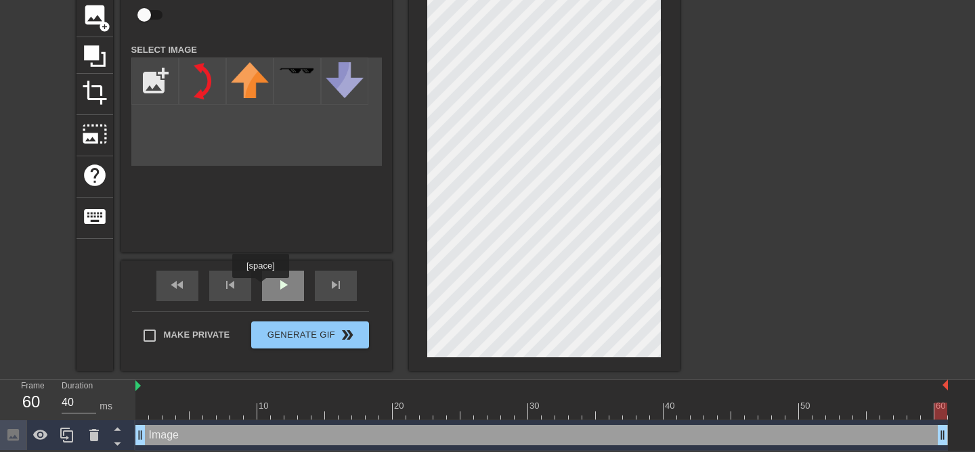
click at [272, 291] on div "play_arrow" at bounding box center [283, 286] width 42 height 30
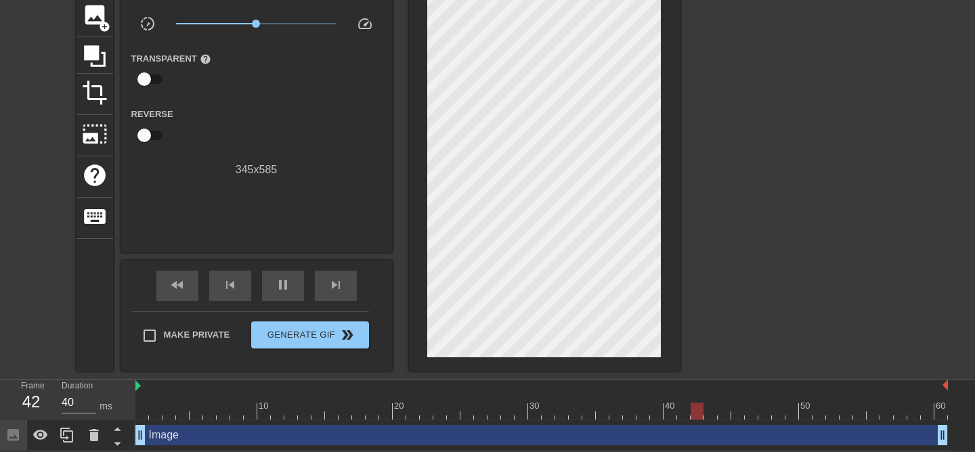
click at [339, 441] on div "Image drag_handle drag_handle" at bounding box center [541, 435] width 813 height 20
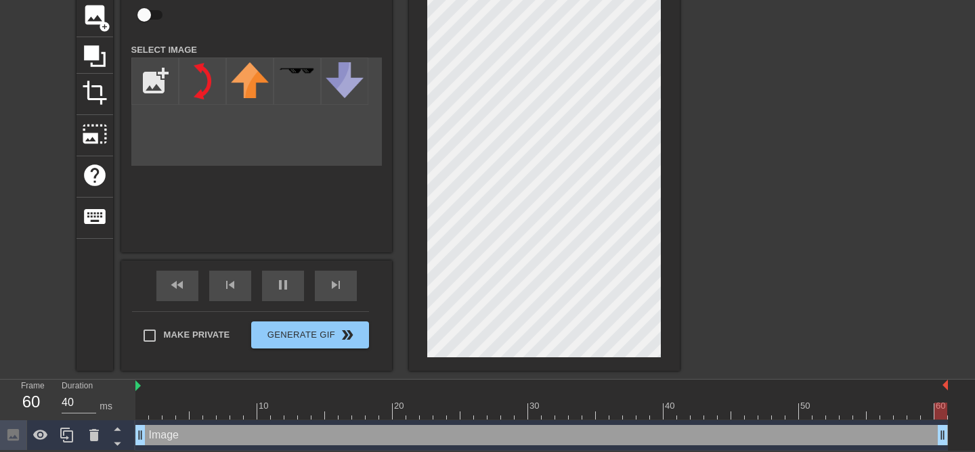
click at [370, 423] on div "Image drag_handle drag_handle" at bounding box center [541, 436] width 813 height 30
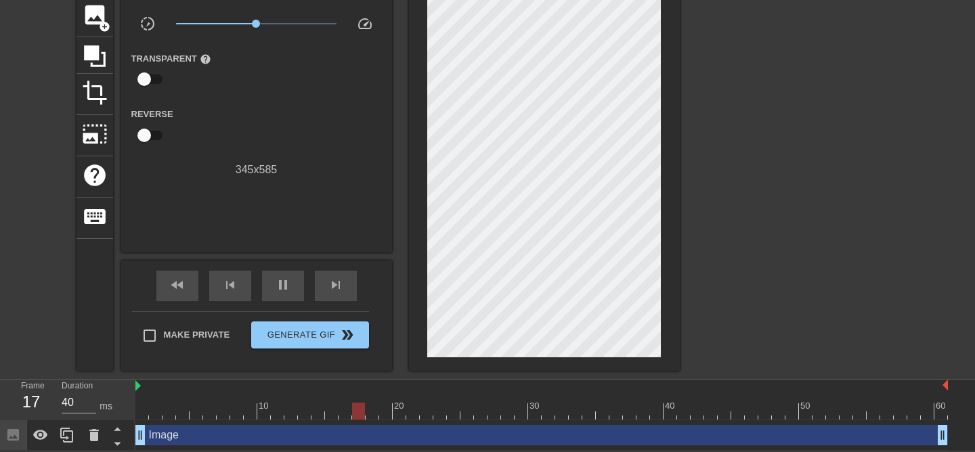
click at [393, 442] on div "Image drag_handle drag_handle" at bounding box center [541, 435] width 813 height 20
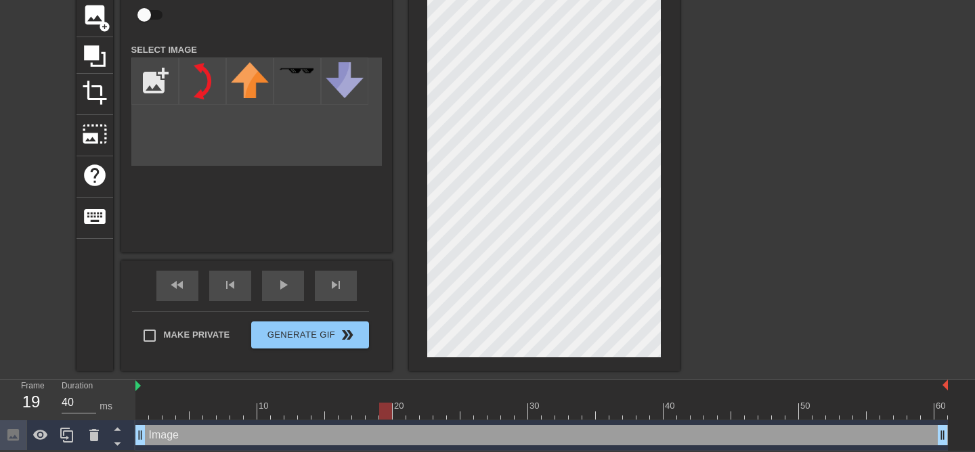
click at [379, 416] on div at bounding box center [541, 411] width 813 height 17
click at [441, 414] on div at bounding box center [541, 411] width 813 height 17
click at [561, 414] on div at bounding box center [541, 411] width 813 height 17
drag, startPoint x: 164, startPoint y: 405, endPoint x: 127, endPoint y: 406, distance: 36.6
click at [127, 406] on div "Frame 1 Duration 40 ms 10 20 30 40 50 60 Image drag_handle drag_handle" at bounding box center [487, 415] width 975 height 71
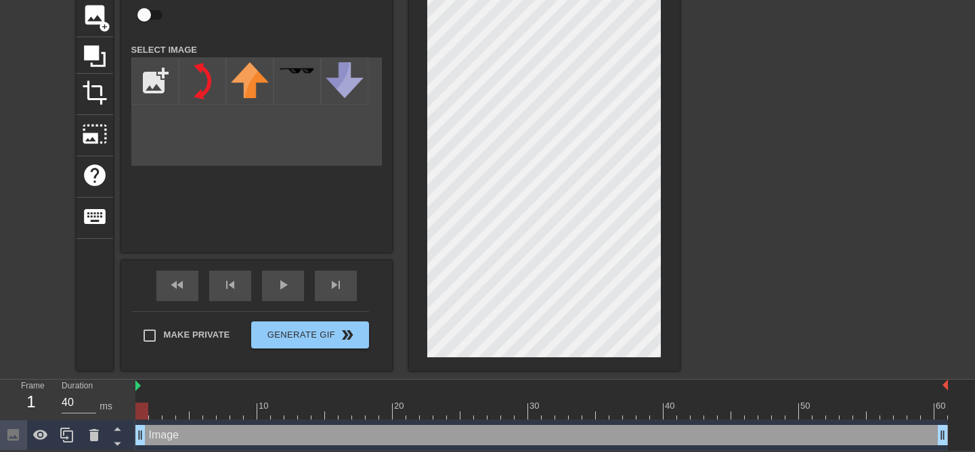
click at [159, 435] on div "Image drag_handle drag_handle" at bounding box center [541, 435] width 813 height 20
drag, startPoint x: 137, startPoint y: 437, endPoint x: 94, endPoint y: 438, distance: 42.7
click at [94, 438] on div "Frame 1 Duration 40 ms 10 20 30 40 50 60 Image drag_handle drag_handle" at bounding box center [487, 415] width 975 height 71
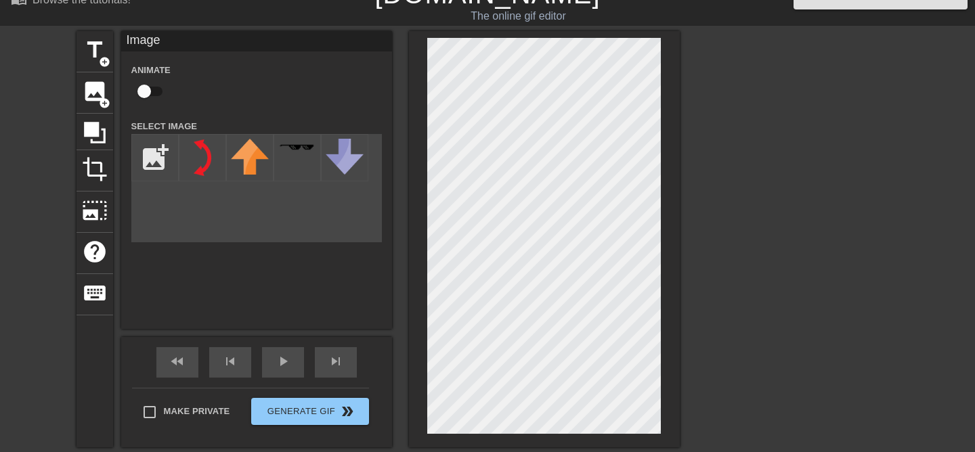
scroll to position [0, 0]
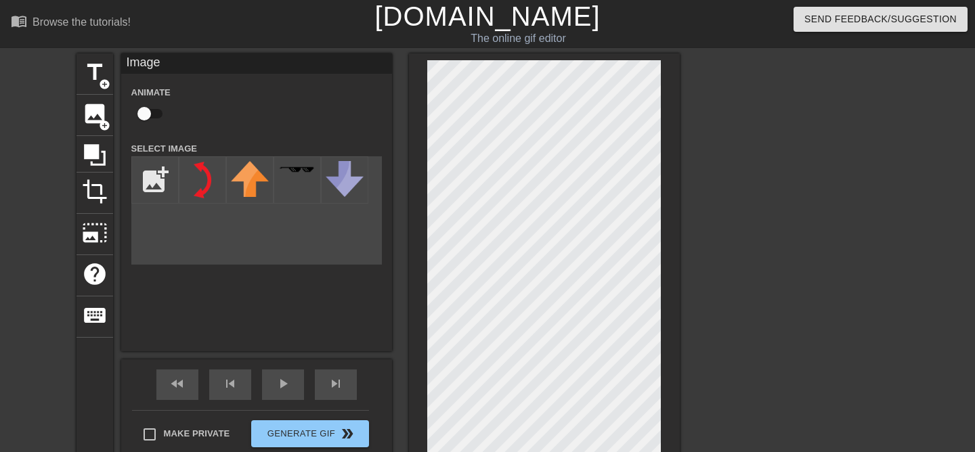
click at [156, 117] on input "checkbox" at bounding box center [144, 114] width 77 height 26
checkbox input "true"
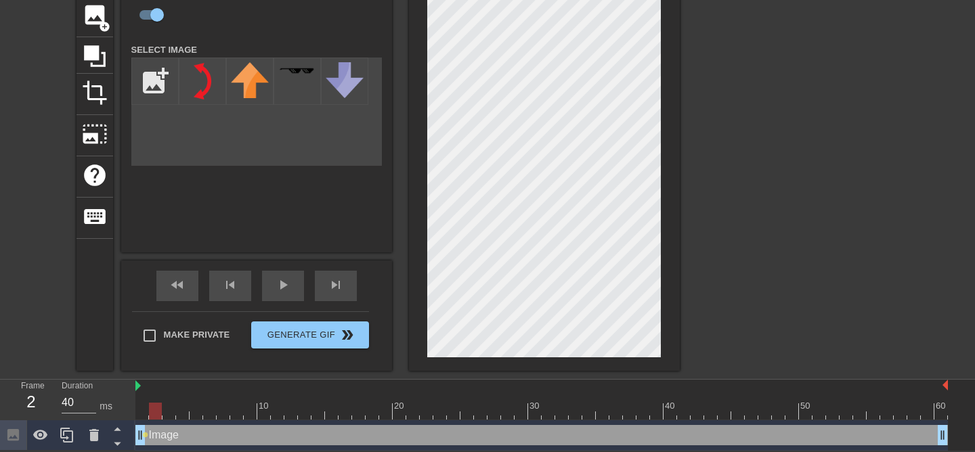
click at [153, 412] on div at bounding box center [541, 411] width 813 height 17
click at [167, 408] on div at bounding box center [541, 411] width 813 height 17
click at [185, 408] on div at bounding box center [541, 411] width 813 height 17
click at [196, 412] on div at bounding box center [541, 411] width 813 height 17
click at [205, 412] on div at bounding box center [541, 411] width 813 height 17
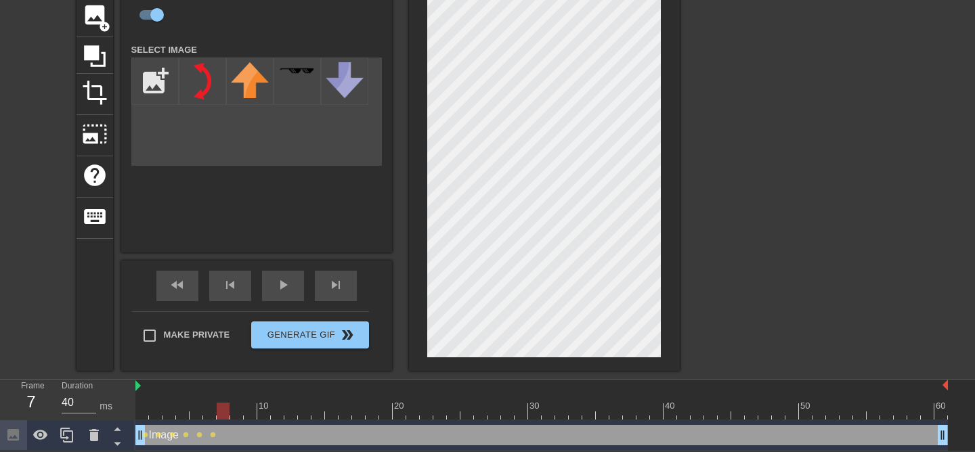
click at [223, 412] on div at bounding box center [541, 411] width 813 height 17
click at [235, 415] on div at bounding box center [541, 411] width 813 height 17
click at [246, 413] on div at bounding box center [541, 411] width 813 height 17
click at [265, 410] on div at bounding box center [541, 411] width 813 height 17
click at [276, 406] on div at bounding box center [541, 411] width 813 height 17
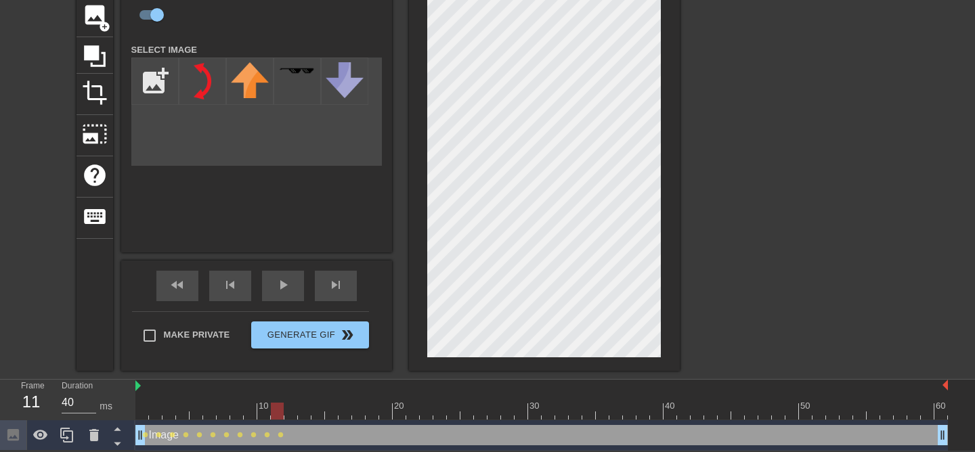
click at [293, 412] on div at bounding box center [541, 411] width 813 height 17
click at [305, 416] on div at bounding box center [541, 411] width 813 height 17
click at [321, 410] on div at bounding box center [541, 411] width 813 height 17
click at [336, 410] on div at bounding box center [541, 411] width 813 height 17
click at [345, 401] on div at bounding box center [346, 401] width 14 height 17
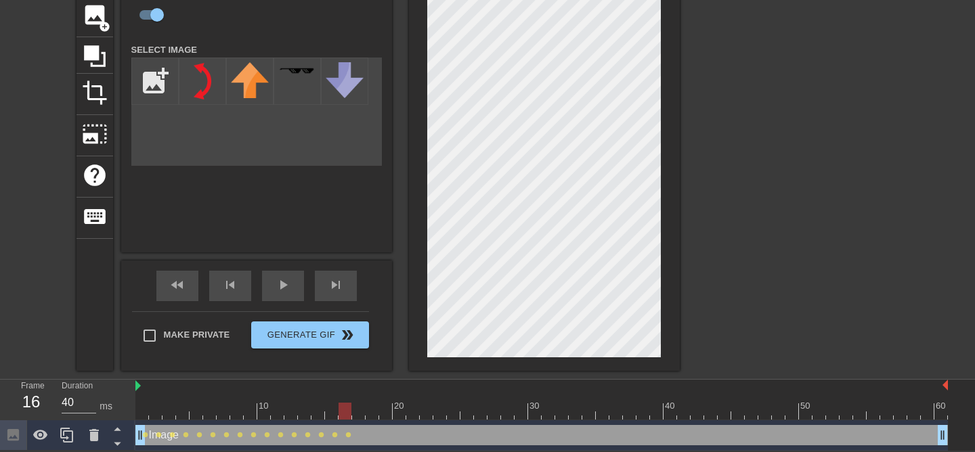
click at [359, 413] on div at bounding box center [541, 411] width 813 height 17
click at [369, 414] on div at bounding box center [541, 411] width 813 height 17
click at [387, 412] on div at bounding box center [541, 411] width 813 height 17
click at [413, 419] on div "10 20 30 40 50 60" at bounding box center [541, 400] width 813 height 41
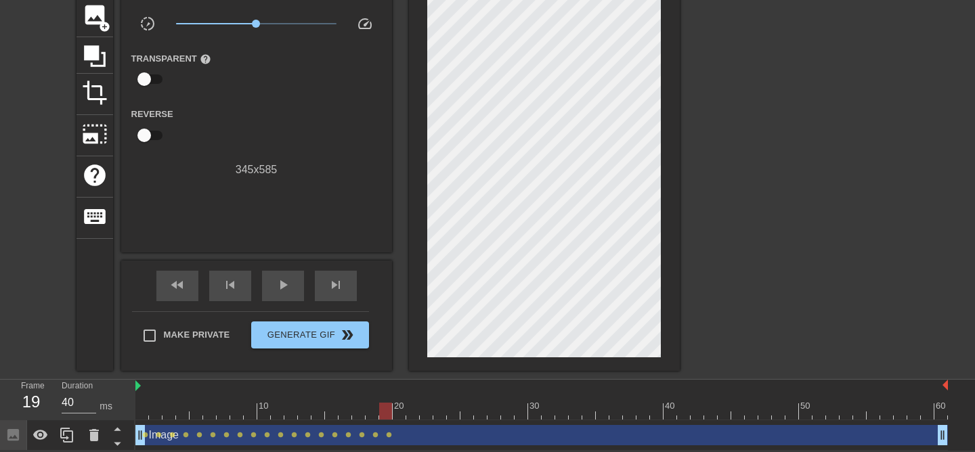
click at [404, 419] on div "10 20 30 40 50 60" at bounding box center [541, 400] width 813 height 41
click at [404, 412] on div at bounding box center [541, 411] width 813 height 17
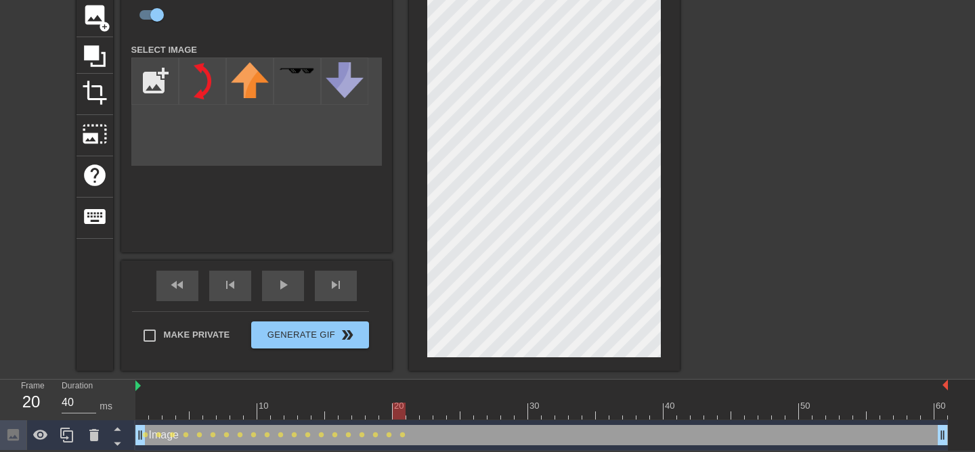
click at [414, 414] on div at bounding box center [541, 411] width 813 height 17
click at [429, 407] on div at bounding box center [541, 411] width 813 height 17
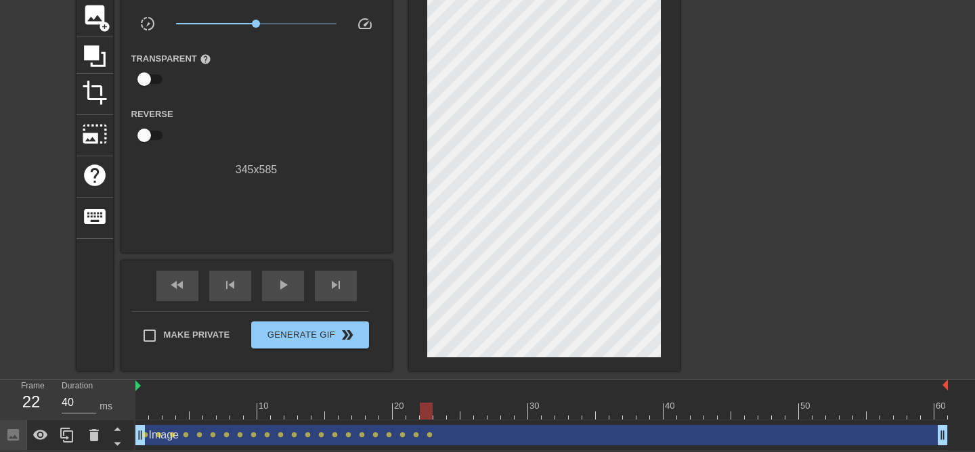
click at [439, 421] on div "Image drag_handle drag_handle lens lens lens lens lens lens lens lens lens lens…" at bounding box center [541, 436] width 813 height 30
click at [445, 404] on div at bounding box center [541, 411] width 813 height 17
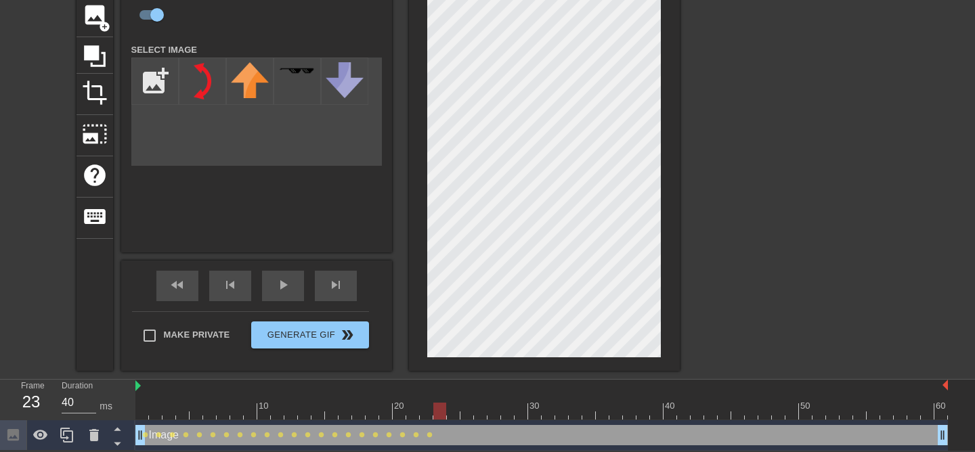
click at [450, 409] on div at bounding box center [541, 411] width 813 height 17
click at [438, 412] on div at bounding box center [541, 411] width 813 height 17
click at [454, 401] on div at bounding box center [454, 401] width 14 height 17
click at [464, 414] on div at bounding box center [541, 411] width 813 height 17
click at [477, 410] on div at bounding box center [541, 411] width 813 height 17
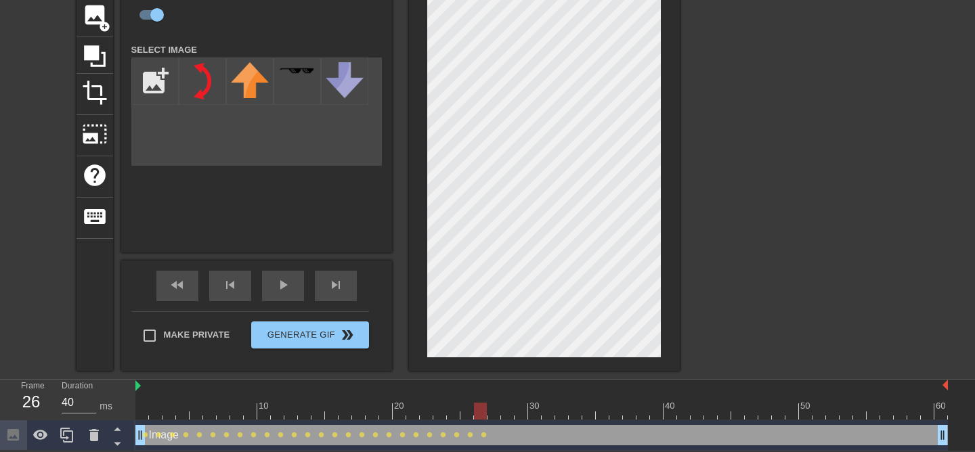
click at [490, 409] on div at bounding box center [541, 411] width 813 height 17
click at [505, 421] on div "Image drag_handle drag_handle lens lens lens lens lens lens lens lens lens lens…" at bounding box center [541, 436] width 813 height 30
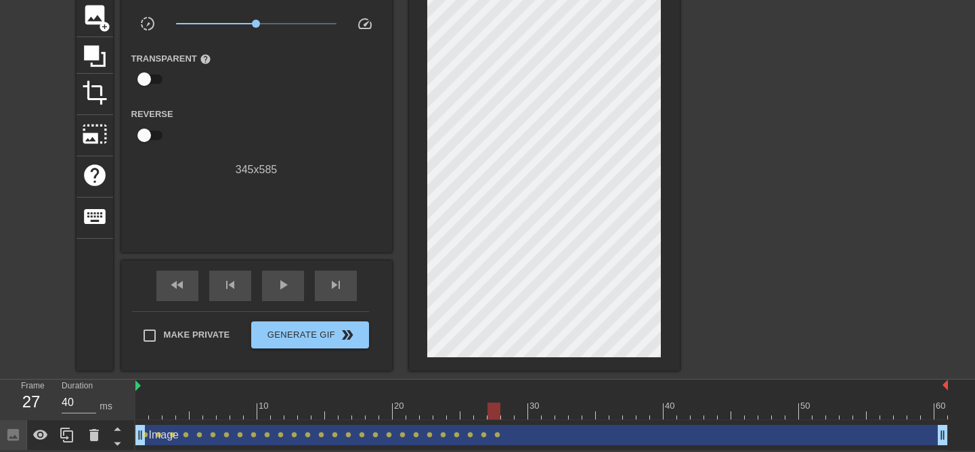
click at [506, 411] on div at bounding box center [541, 411] width 813 height 17
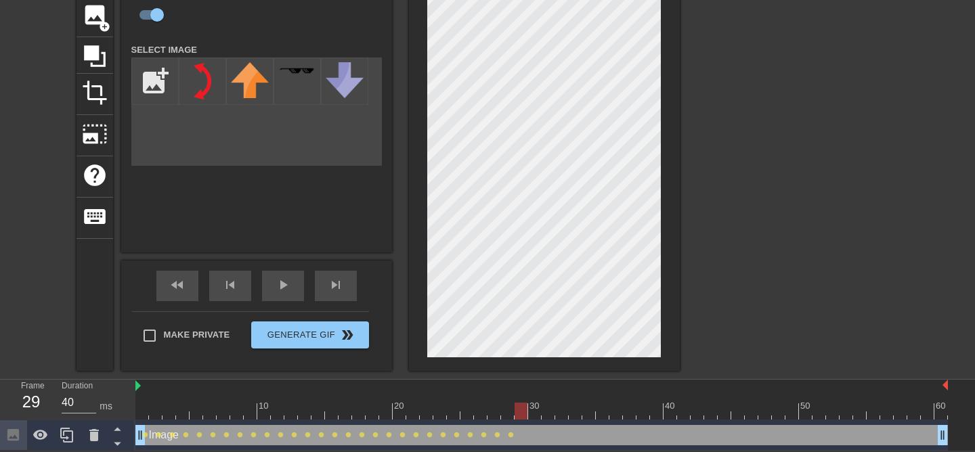
click at [520, 416] on div at bounding box center [541, 411] width 813 height 17
click at [534, 412] on div at bounding box center [541, 411] width 813 height 17
click at [546, 419] on div at bounding box center [541, 411] width 813 height 17
click at [563, 410] on div at bounding box center [541, 411] width 813 height 17
click at [577, 405] on div at bounding box center [541, 411] width 813 height 17
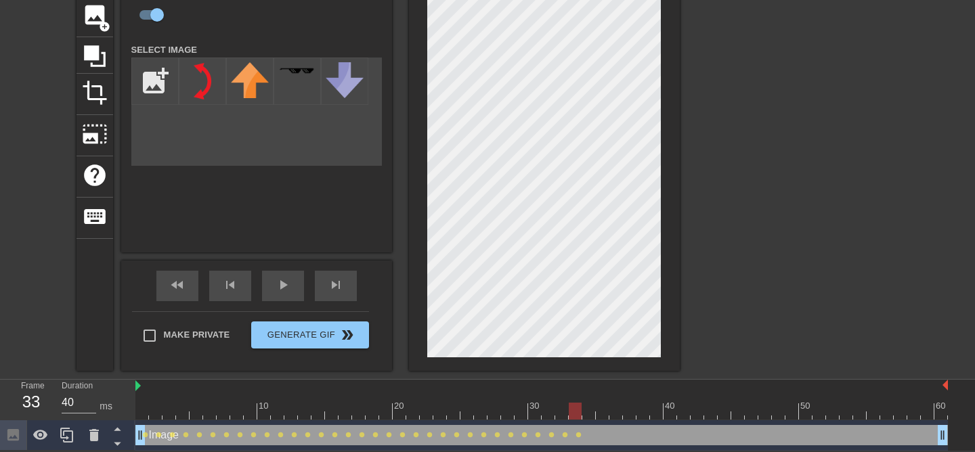
click at [583, 406] on div at bounding box center [541, 411] width 813 height 17
click at [603, 404] on div at bounding box center [541, 411] width 813 height 17
click at [614, 416] on div at bounding box center [541, 411] width 813 height 17
click at [624, 405] on div at bounding box center [541, 411] width 813 height 17
click at [643, 419] on div at bounding box center [541, 411] width 813 height 17
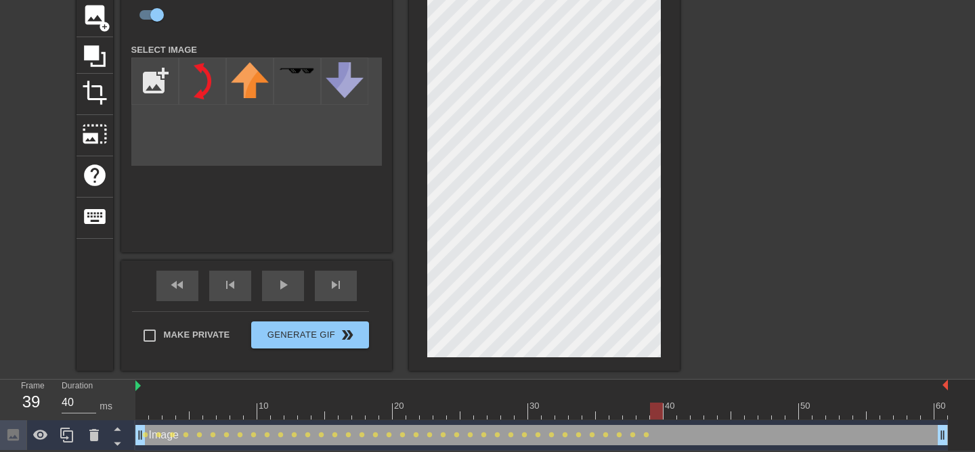
click at [657, 414] on div at bounding box center [541, 411] width 813 height 17
click at [666, 412] on div at bounding box center [541, 411] width 813 height 17
click at [683, 414] on div at bounding box center [541, 411] width 813 height 17
click at [695, 408] on div at bounding box center [541, 411] width 813 height 17
click at [711, 409] on div at bounding box center [541, 411] width 813 height 17
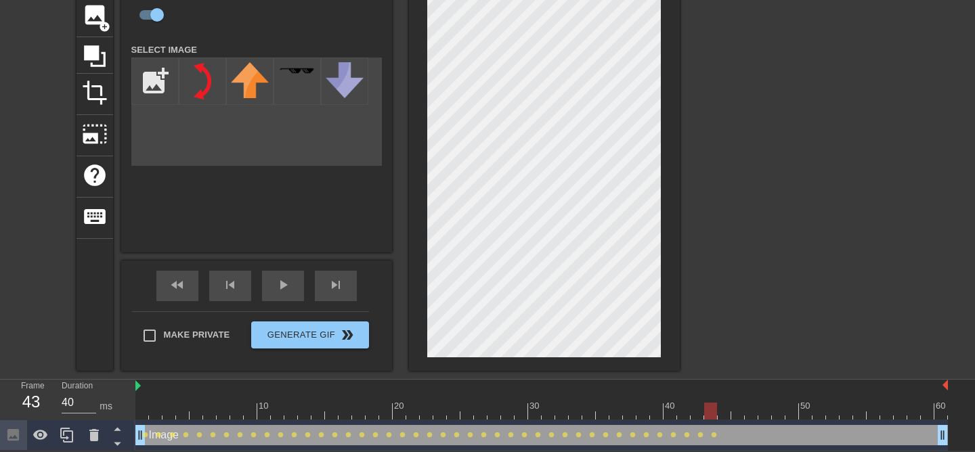
click at [720, 406] on div at bounding box center [541, 411] width 813 height 17
click at [736, 411] on div at bounding box center [541, 411] width 813 height 17
click at [752, 411] on div at bounding box center [541, 411] width 813 height 17
click at [760, 416] on div at bounding box center [541, 411] width 813 height 17
click at [777, 404] on div at bounding box center [541, 411] width 813 height 17
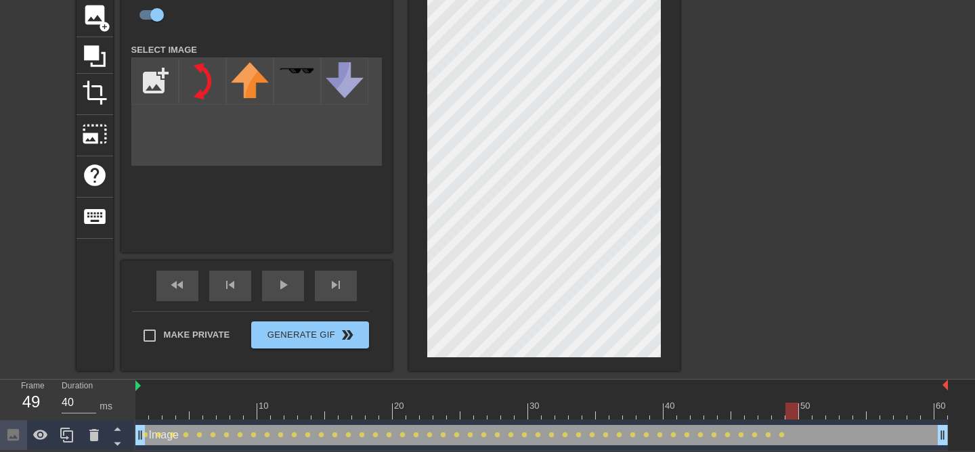
click at [788, 411] on div at bounding box center [541, 411] width 813 height 17
click at [807, 410] on div at bounding box center [541, 411] width 813 height 17
click at [819, 406] on div at bounding box center [541, 411] width 813 height 17
click at [834, 405] on div at bounding box center [541, 411] width 813 height 17
click at [844, 411] on div at bounding box center [541, 411] width 813 height 17
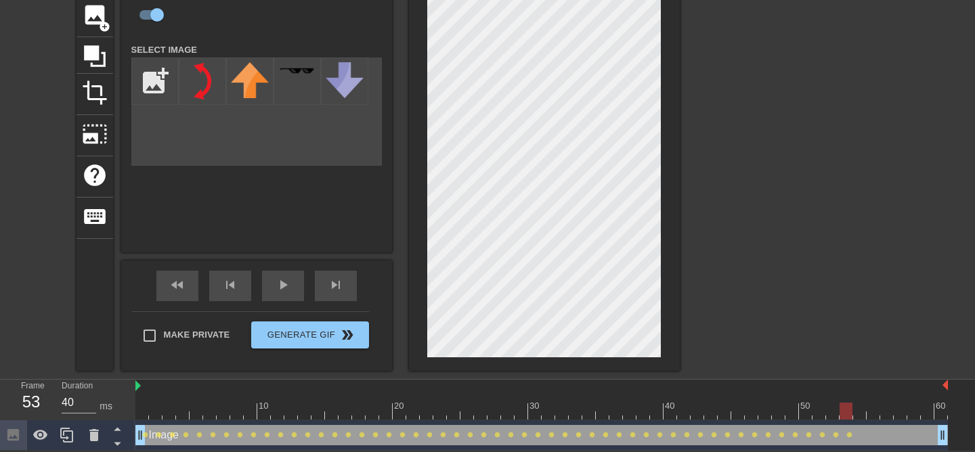
click at [857, 412] on div at bounding box center [541, 411] width 813 height 17
click at [881, 413] on div at bounding box center [541, 411] width 813 height 17
click at [870, 410] on div at bounding box center [541, 411] width 813 height 17
click at [886, 408] on div at bounding box center [541, 411] width 813 height 17
click at [901, 404] on div at bounding box center [541, 411] width 813 height 17
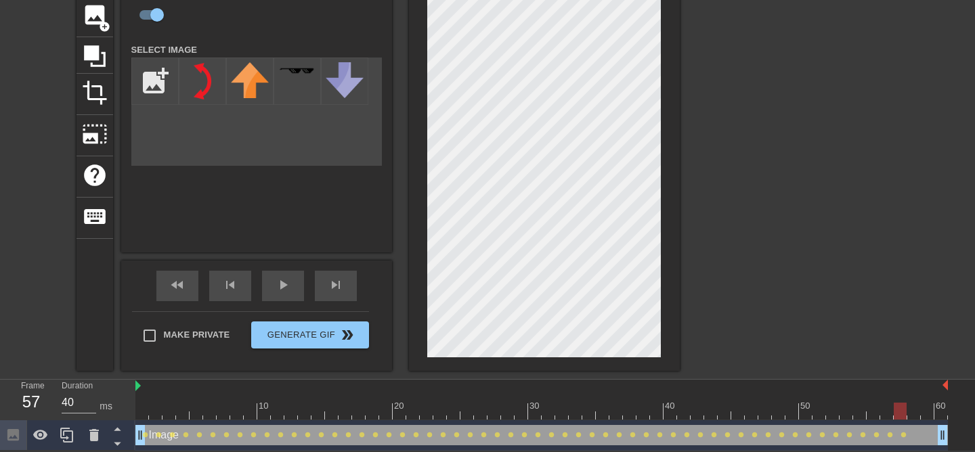
click at [918, 414] on div at bounding box center [541, 411] width 813 height 17
click at [930, 404] on div at bounding box center [541, 411] width 813 height 17
click at [943, 416] on div at bounding box center [541, 411] width 813 height 17
click at [280, 288] on span "play_arrow" at bounding box center [283, 285] width 16 height 16
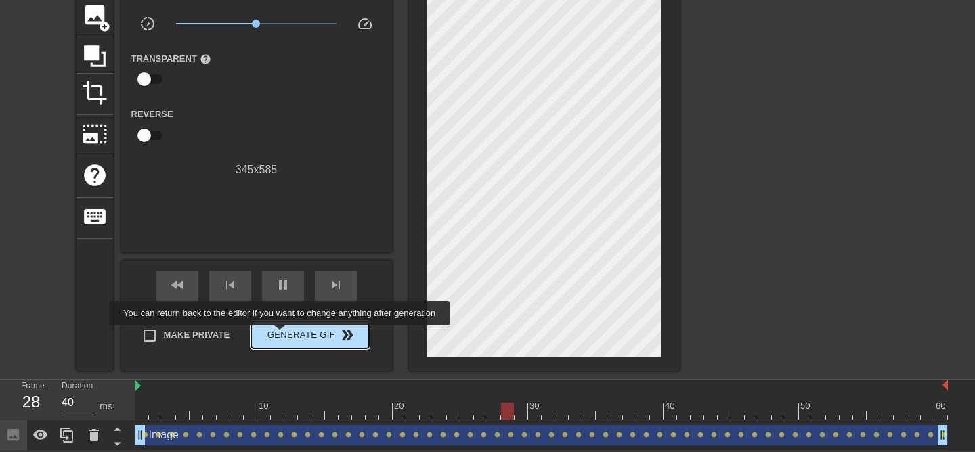
click at [288, 335] on span "Generate Gif double_arrow" at bounding box center [310, 335] width 106 height 16
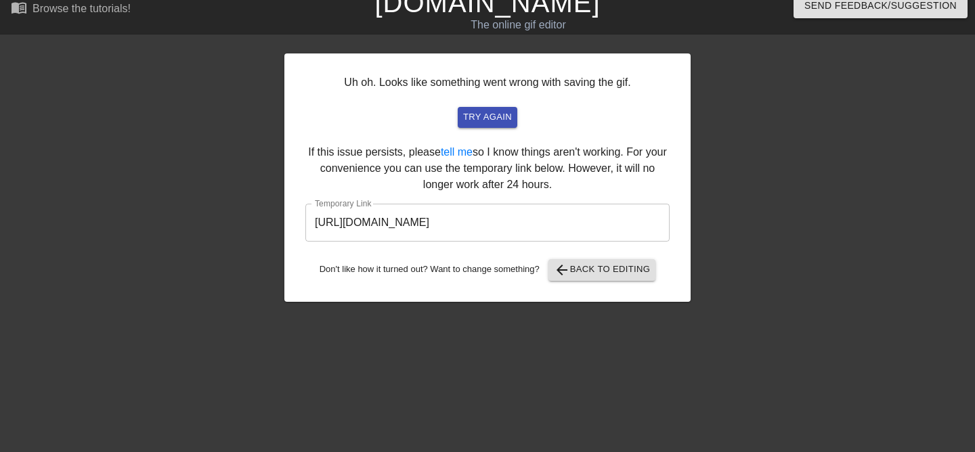
scroll to position [14, 0]
click at [383, 219] on input "https://www.gifntext.com/temp_generations/oFmiDlZT.gif" at bounding box center [487, 223] width 364 height 38
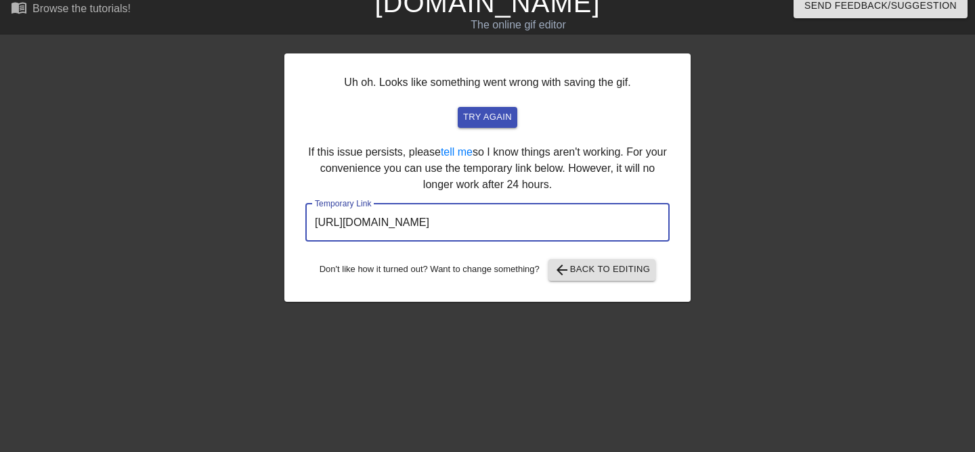
click at [383, 219] on input "https://www.gifntext.com/temp_generations/oFmiDlZT.gif" at bounding box center [487, 223] width 364 height 38
